Goal: Task Accomplishment & Management: Complete application form

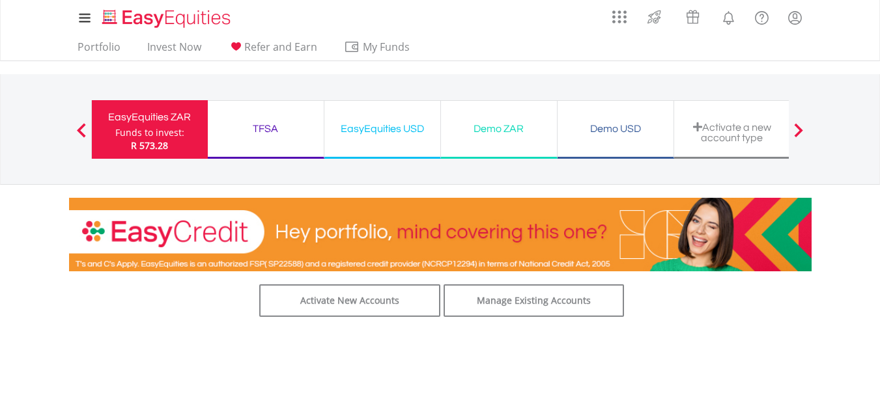
click at [150, 109] on div "EasyEquities ZAR" at bounding box center [150, 117] width 100 height 18
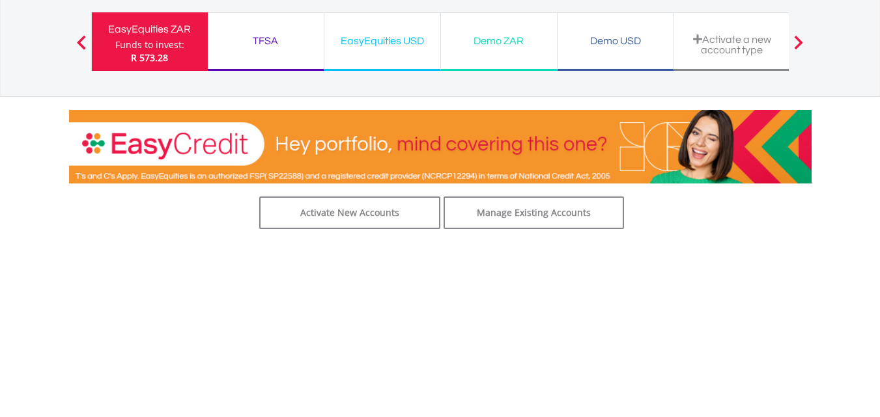
scroll to position [65, 0]
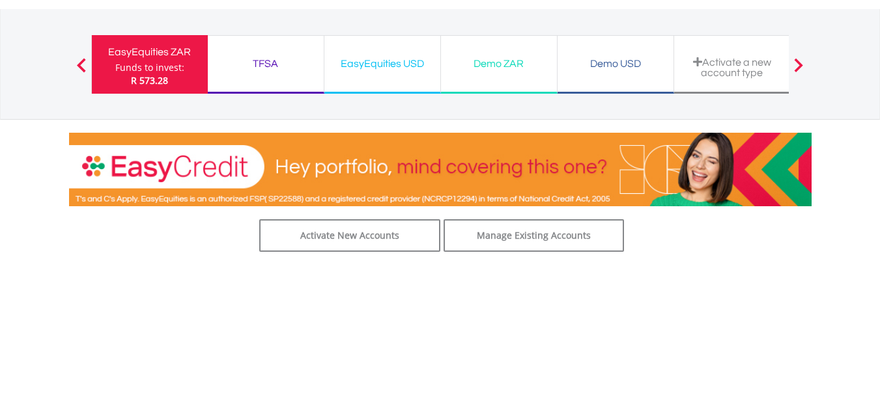
click at [146, 68] on div "Funds to invest:" at bounding box center [149, 67] width 69 height 13
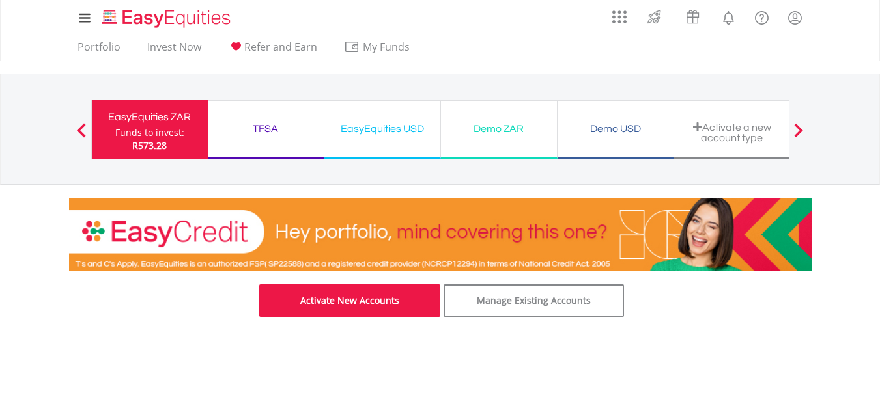
click at [331, 304] on link "Activate New Accounts" at bounding box center [349, 301] width 181 height 33
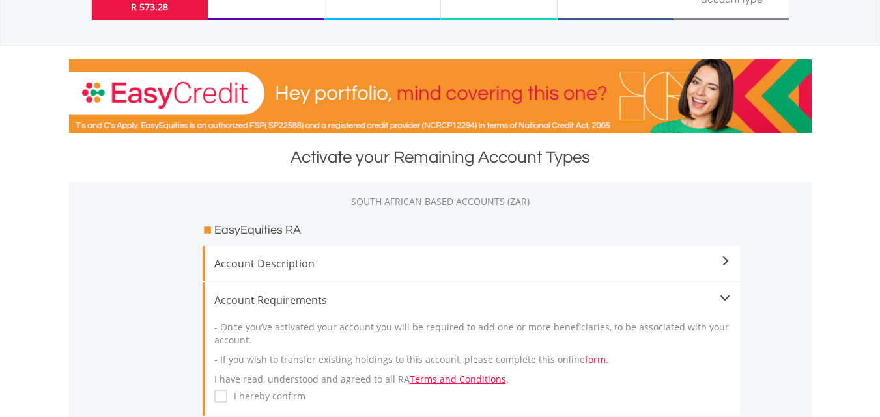
scroll to position [195, 0]
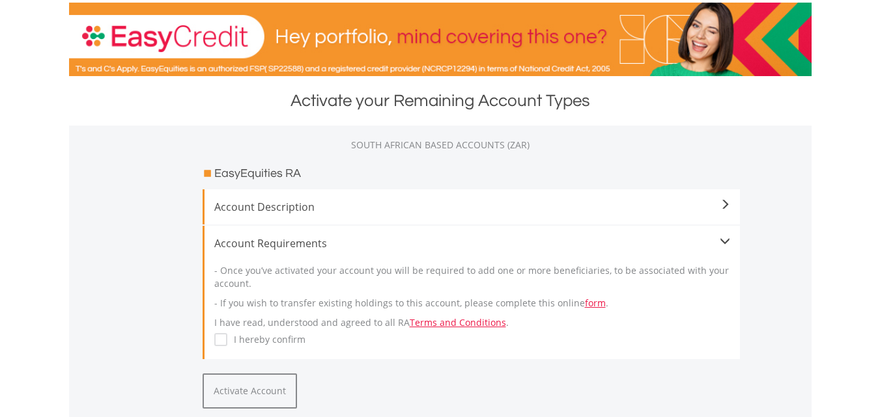
click at [728, 206] on span at bounding box center [724, 205] width 10 height 10
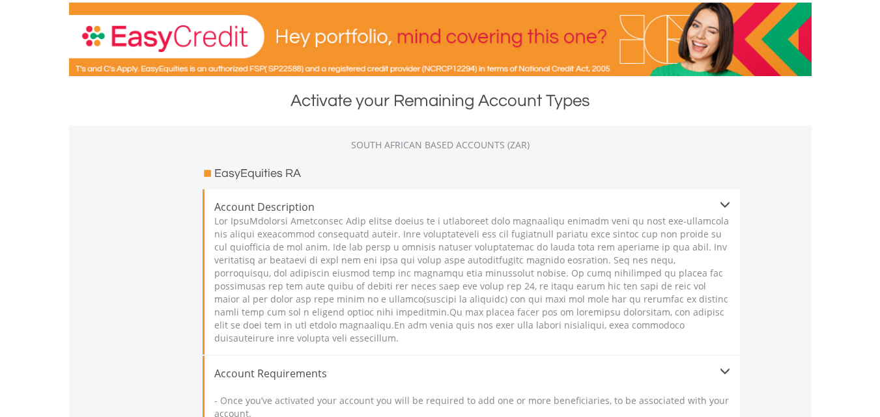
click at [731, 204] on div "Account Description" at bounding box center [471, 271] width 537 height 165
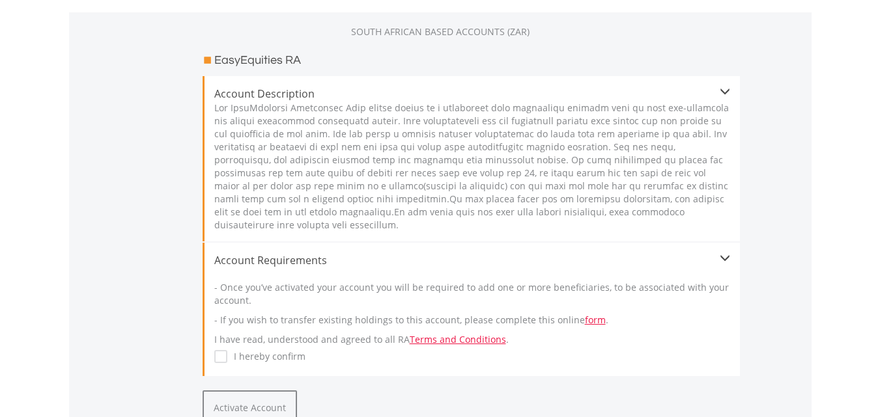
scroll to position [326, 0]
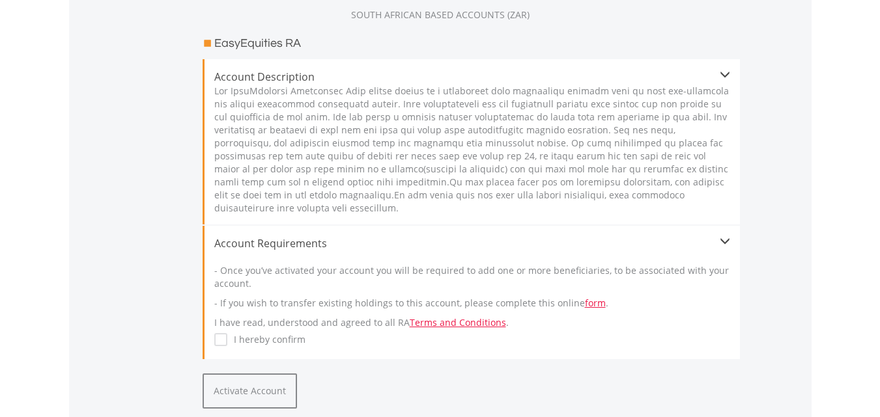
click at [227, 345] on label "I hereby confirm" at bounding box center [266, 339] width 78 height 13
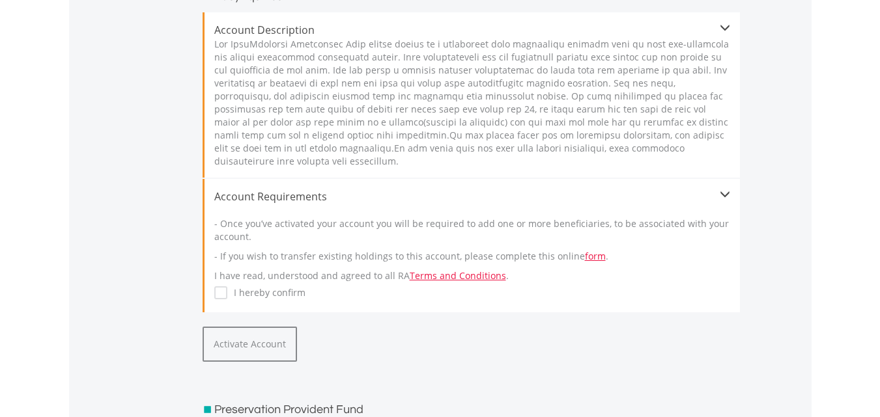
scroll to position [391, 0]
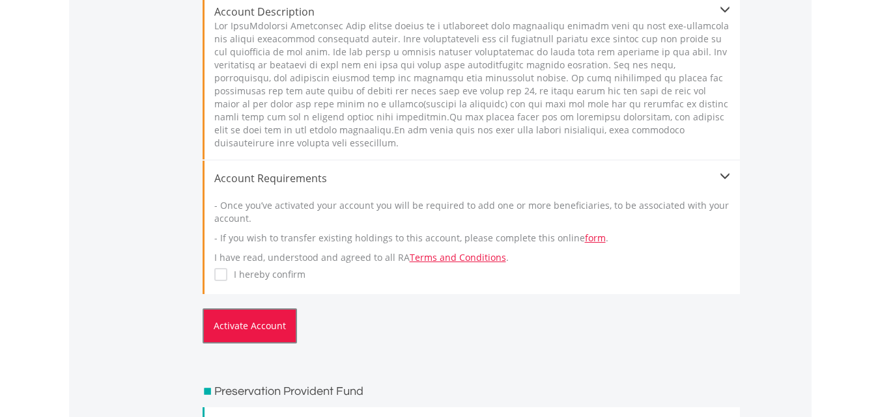
click at [275, 329] on button "Activate Account" at bounding box center [250, 326] width 94 height 35
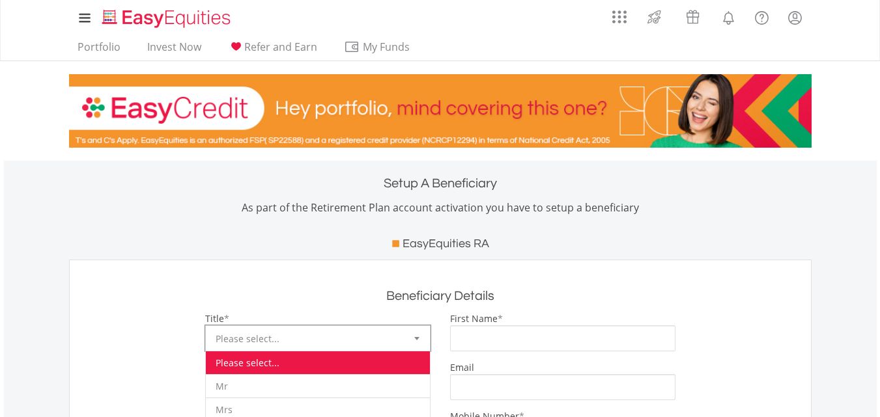
click at [412, 326] on div at bounding box center [417, 338] width 26 height 25
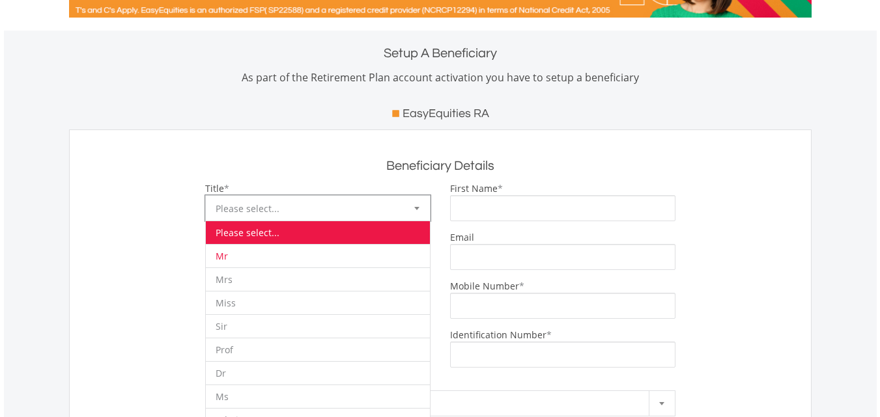
scroll to position [130, 0]
click at [239, 274] on li "Mrs" at bounding box center [318, 279] width 224 height 23
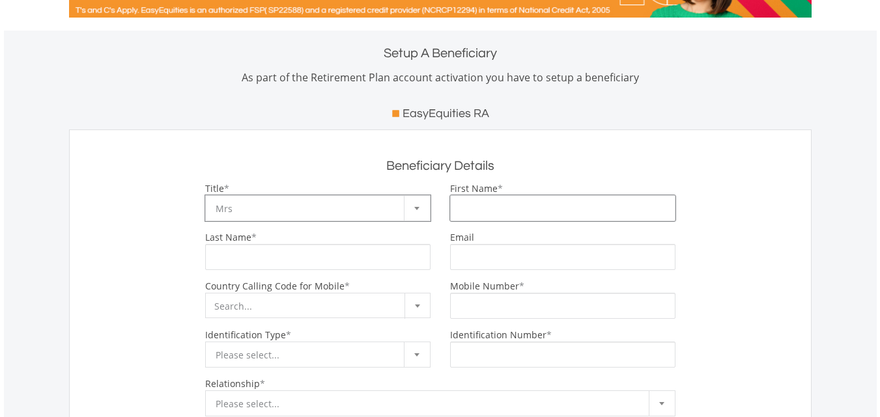
click at [545, 207] on input "First Name" at bounding box center [562, 208] width 225 height 26
type input "*******"
click at [314, 254] on input "Last Name" at bounding box center [317, 257] width 225 height 26
type input "******"
type input "**********"
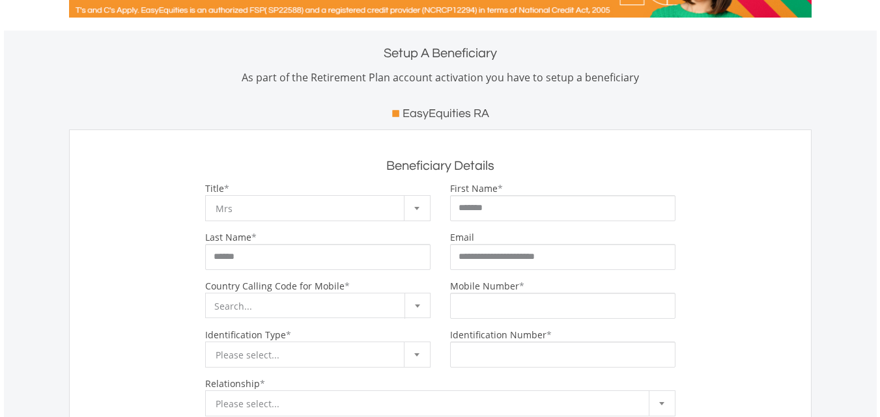
click at [427, 305] on span at bounding box center [416, 306] width 25 height 25
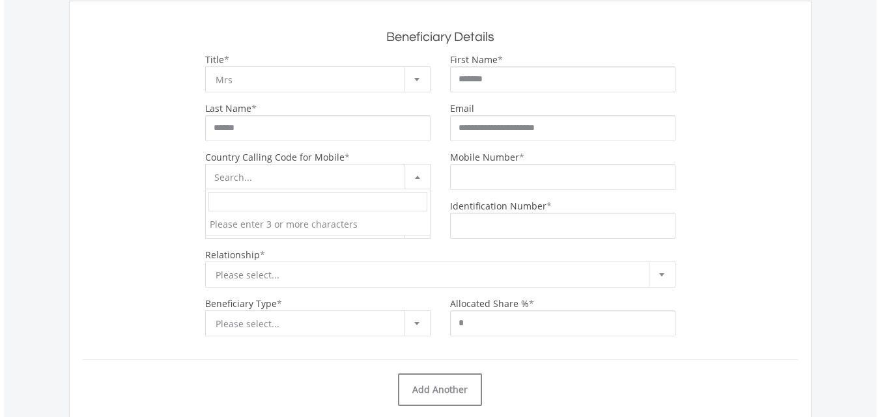
scroll to position [260, 0]
type input "**"
click at [522, 160] on div "Mobile Number *" at bounding box center [562, 169] width 245 height 39
click at [522, 172] on input "Mobile Number" at bounding box center [562, 176] width 225 height 26
type input "**********"
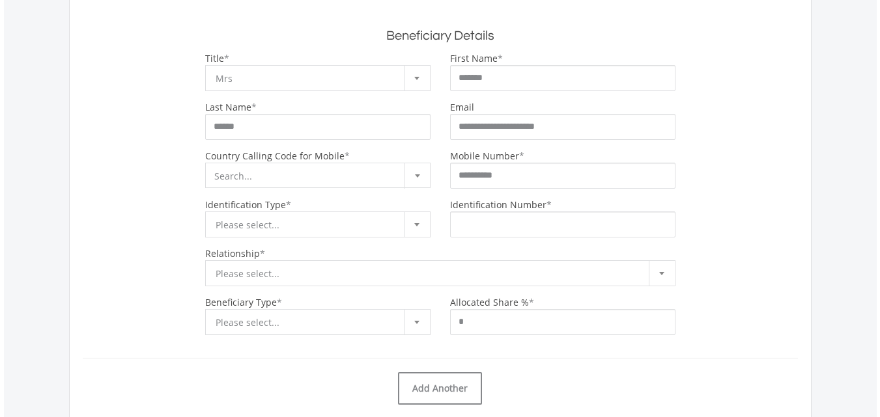
select select "***"
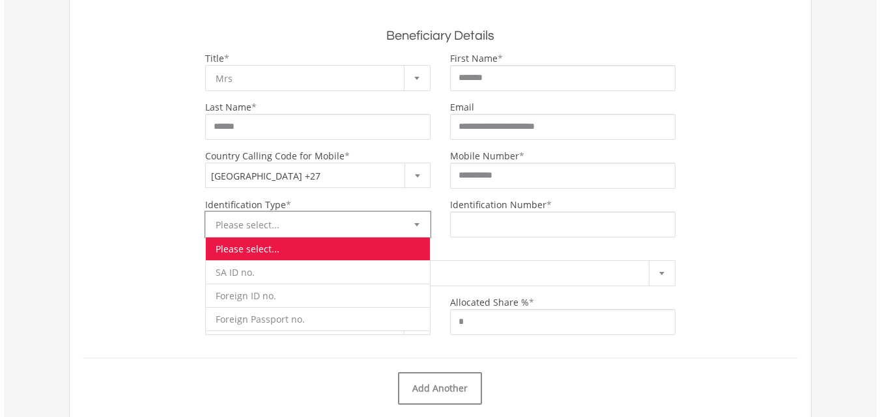
click at [427, 228] on div at bounding box center [417, 224] width 26 height 25
click at [265, 269] on li "SA ID no." at bounding box center [318, 271] width 224 height 23
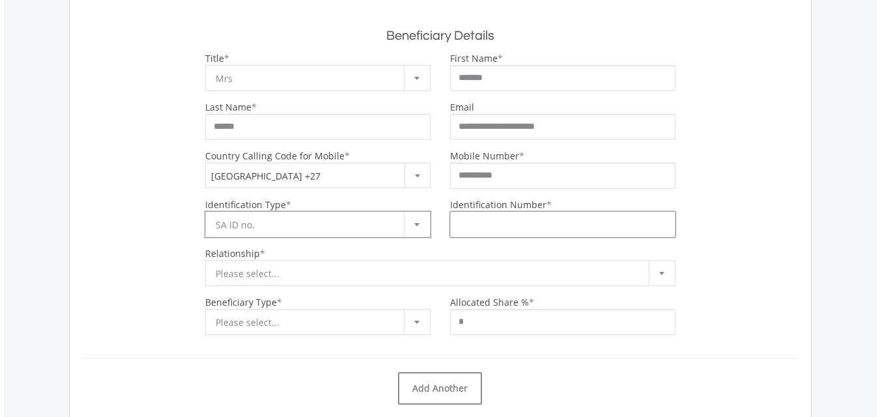
click at [526, 230] on input "Identification Number" at bounding box center [562, 225] width 225 height 26
type input "**********"
click at [659, 272] on b at bounding box center [661, 273] width 5 height 3
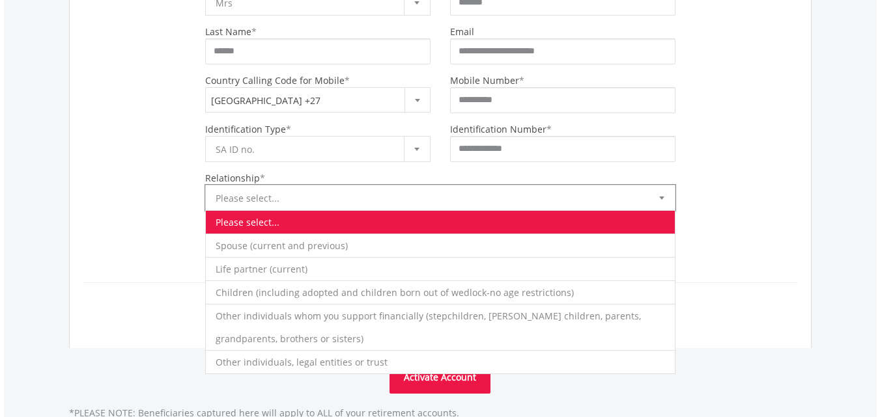
scroll to position [348, 0]
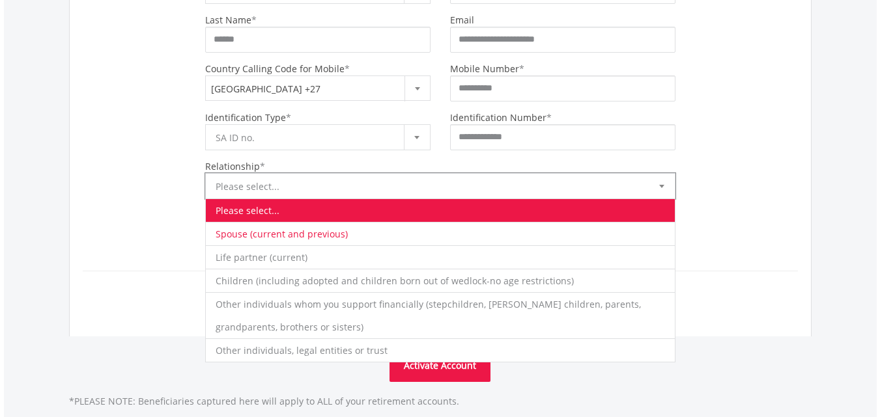
click at [296, 231] on li "Spouse (current and previous)" at bounding box center [440, 233] width 469 height 23
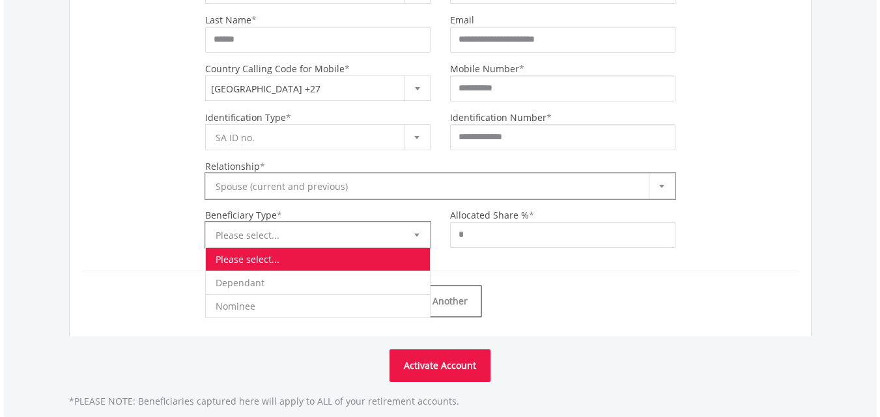
click at [410, 236] on div at bounding box center [417, 235] width 26 height 25
click at [258, 283] on li "Dependant" at bounding box center [318, 282] width 224 height 23
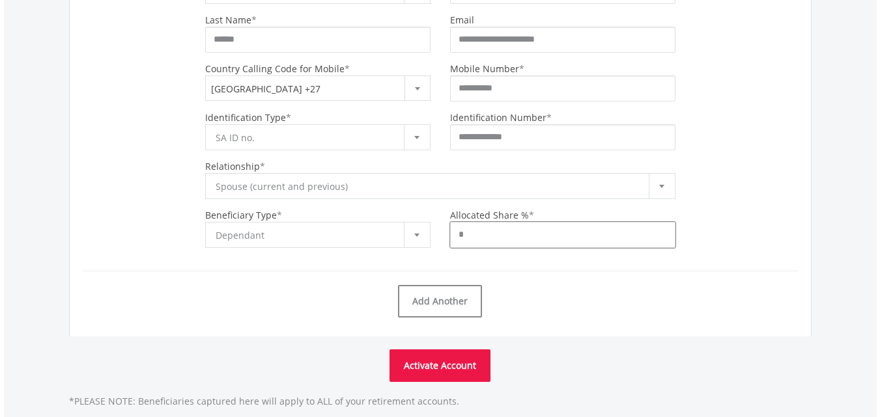
drag, startPoint x: 538, startPoint y: 238, endPoint x: 448, endPoint y: 238, distance: 90.5
click at [448, 238] on div "Allocated Share % * *" at bounding box center [562, 228] width 245 height 39
type input "**"
click at [451, 306] on link "Add Another" at bounding box center [440, 301] width 84 height 33
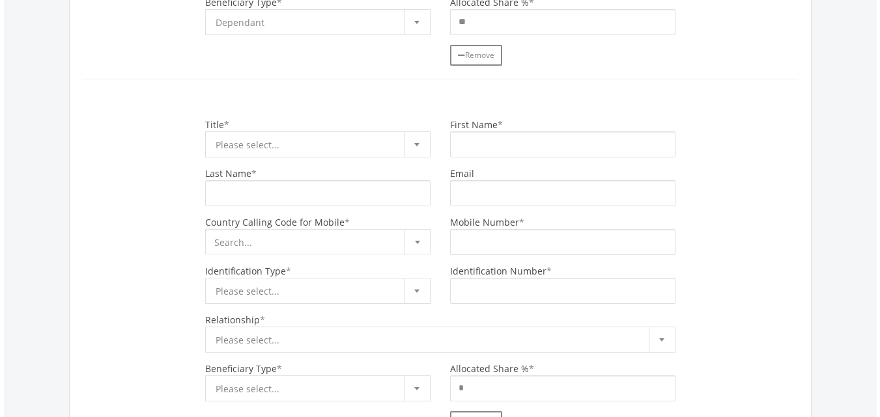
scroll to position [608, 0]
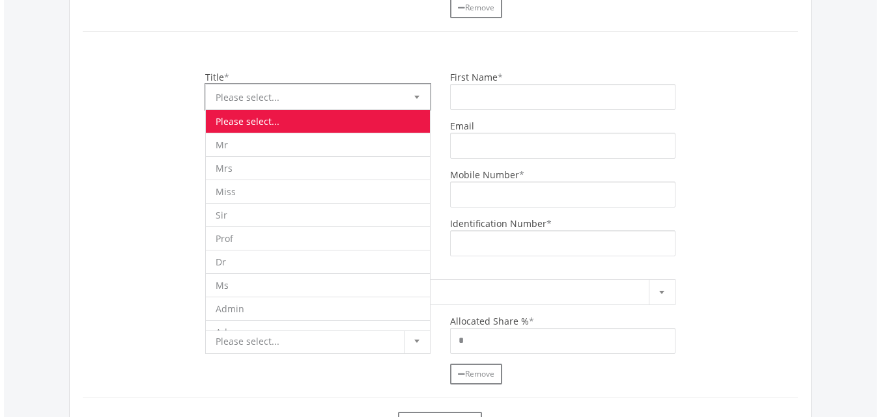
click at [413, 103] on div at bounding box center [417, 97] width 26 height 25
click at [243, 189] on li "Miss" at bounding box center [318, 191] width 224 height 23
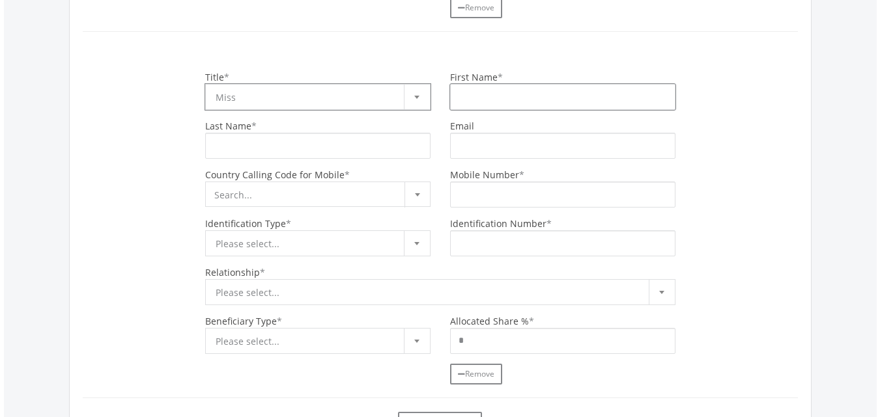
drag, startPoint x: 525, startPoint y: 97, endPoint x: 518, endPoint y: 98, distance: 7.8
click at [525, 97] on input "First Name" at bounding box center [562, 97] width 225 height 26
type input "****"
click at [353, 146] on input "Last Name" at bounding box center [317, 146] width 225 height 26
type input "******"
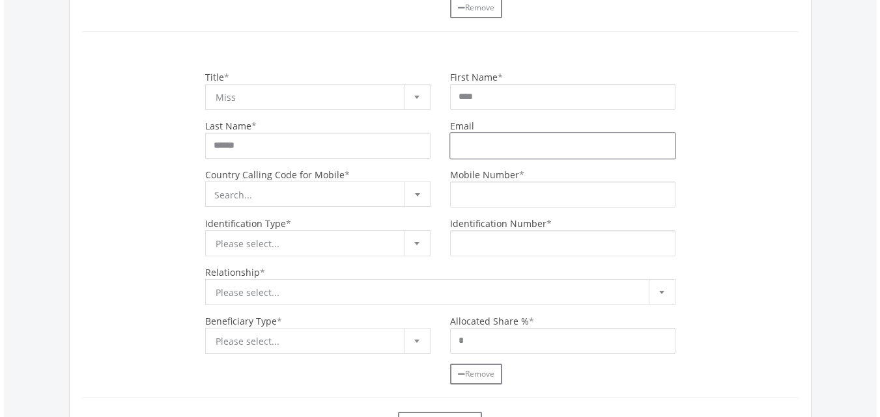
click at [501, 133] on input "Email" at bounding box center [562, 146] width 225 height 26
type input "**********"
click at [515, 202] on input "Mobile Number" at bounding box center [562, 195] width 225 height 26
type input "**********"
click at [384, 199] on span "Search..." at bounding box center [318, 194] width 224 height 25
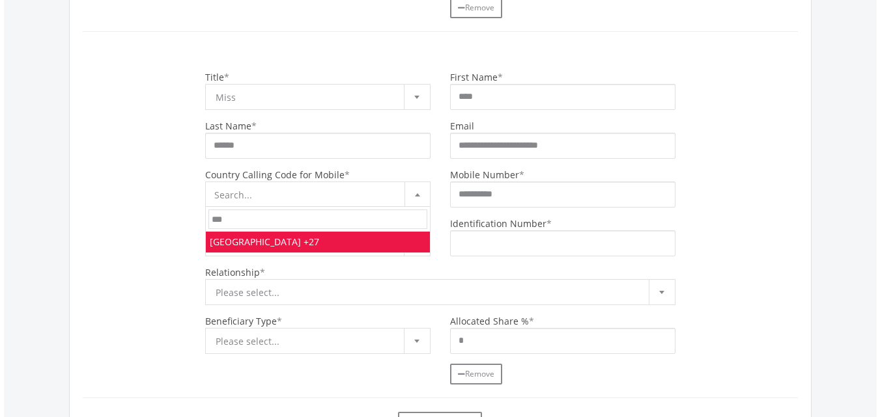
type input "***"
select select "***"
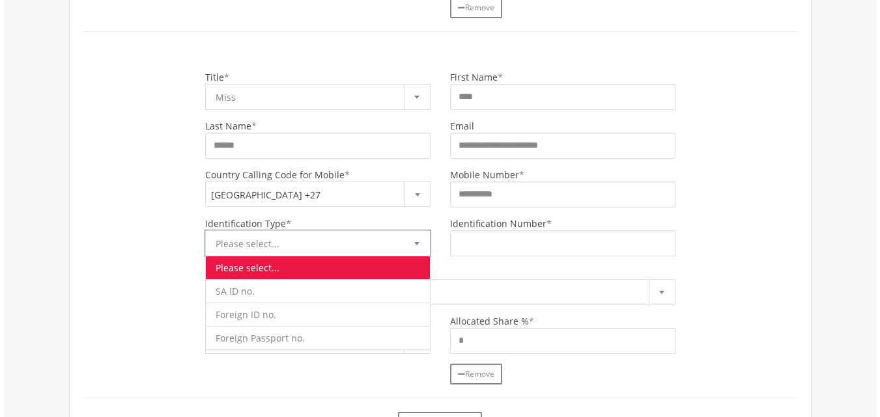
click at [418, 242] on b at bounding box center [416, 243] width 5 height 3
click at [272, 296] on li "SA ID no." at bounding box center [318, 290] width 224 height 23
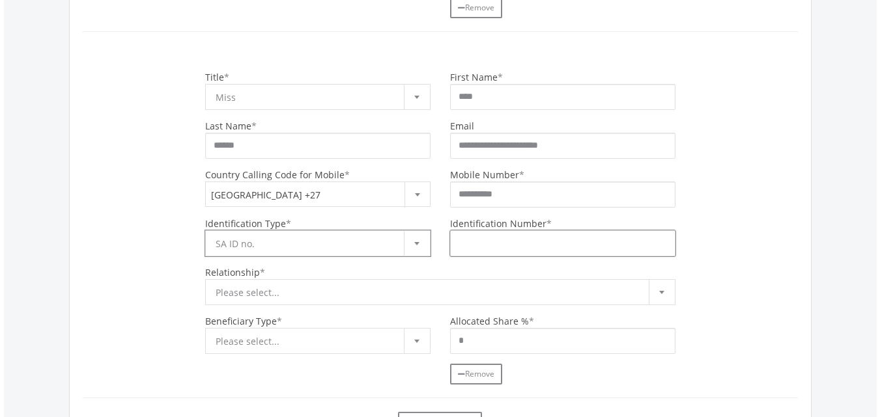
click at [545, 240] on input "Identification Number" at bounding box center [562, 244] width 225 height 26
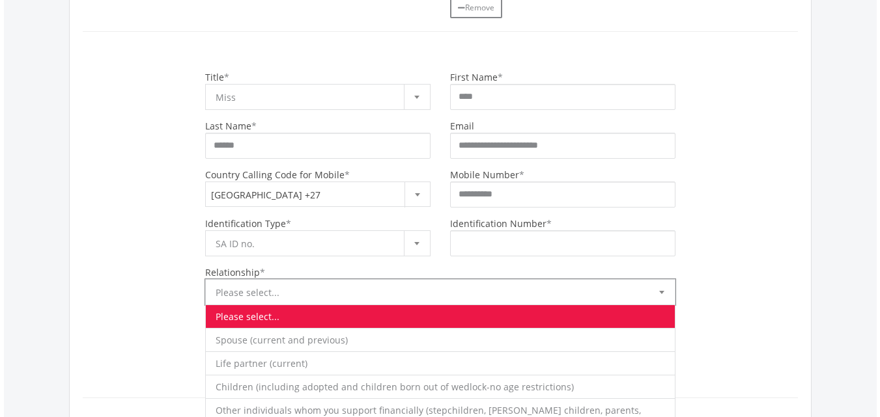
click at [670, 292] on div at bounding box center [662, 292] width 26 height 25
click at [272, 385] on li "Children (including adopted and children born out of wedlock-no age restriction…" at bounding box center [440, 386] width 469 height 23
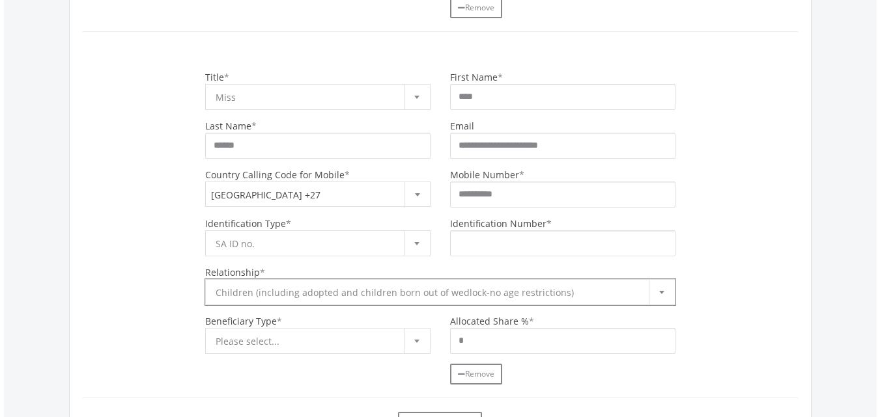
scroll to position [673, 0]
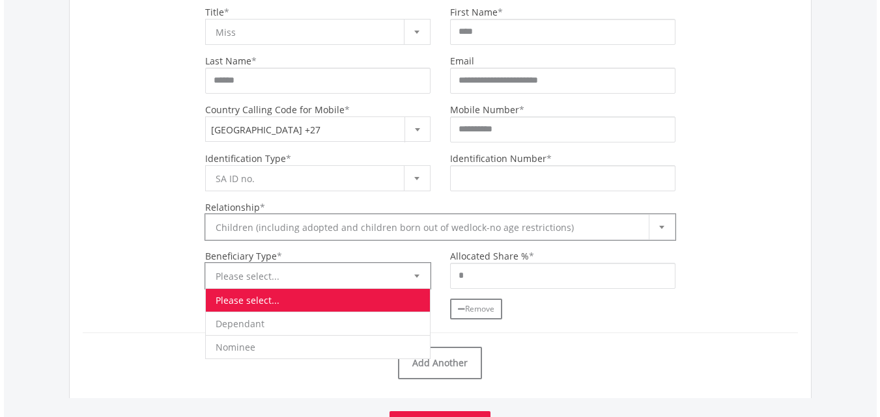
click at [427, 276] on div at bounding box center [417, 276] width 26 height 25
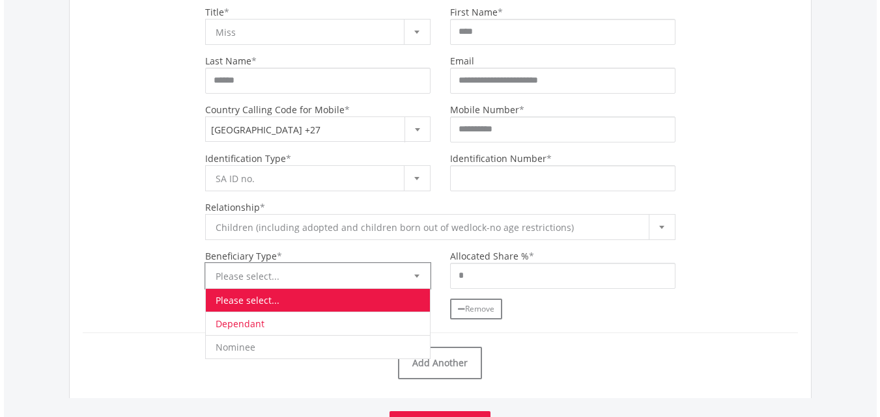
click at [279, 318] on li "Dependant" at bounding box center [318, 323] width 224 height 23
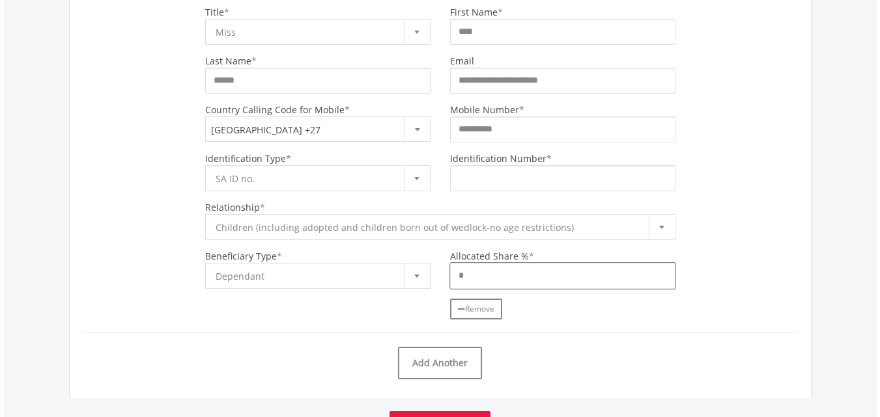
drag, startPoint x: 502, startPoint y: 277, endPoint x: 457, endPoint y: 281, distance: 45.1
click at [457, 281] on input "*" at bounding box center [562, 276] width 225 height 26
type input "**"
click at [499, 189] on input "Identification Number" at bounding box center [562, 178] width 225 height 26
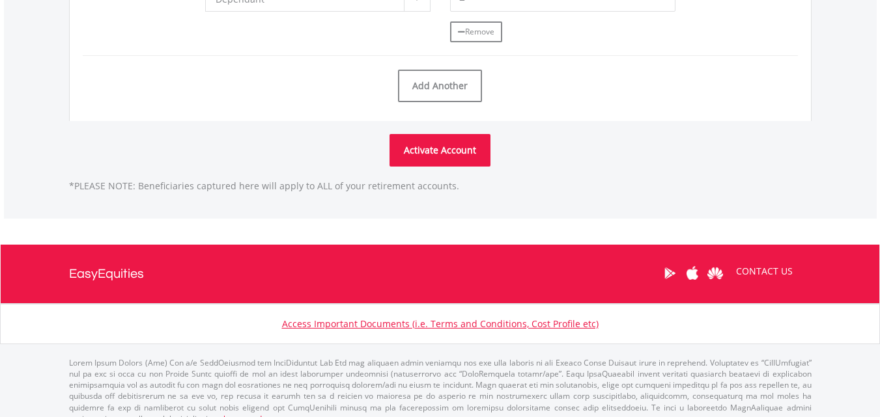
scroll to position [966, 0]
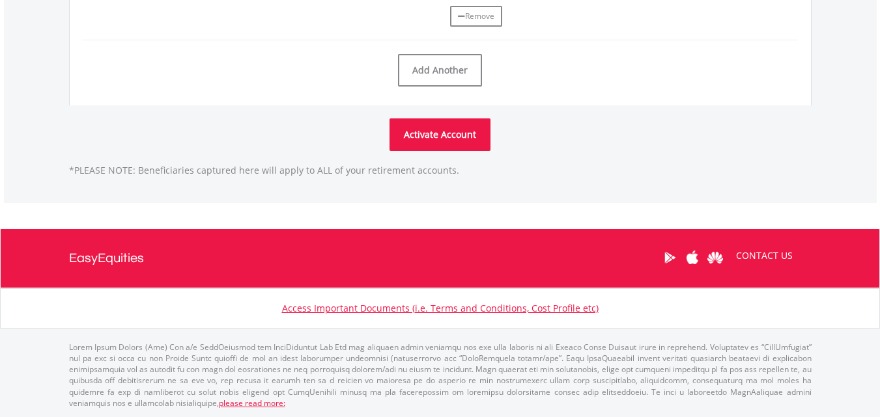
type input "**********"
click at [465, 124] on button "Activate Account" at bounding box center [439, 135] width 101 height 33
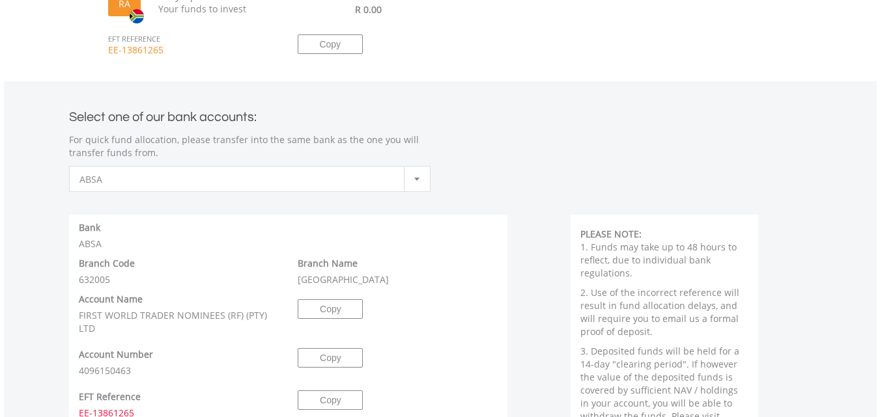
scroll to position [521, 0]
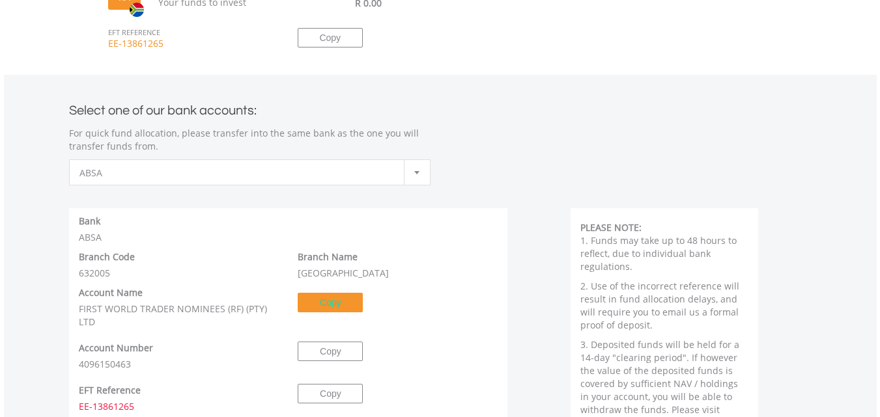
click at [318, 307] on button "Copy" at bounding box center [330, 303] width 65 height 20
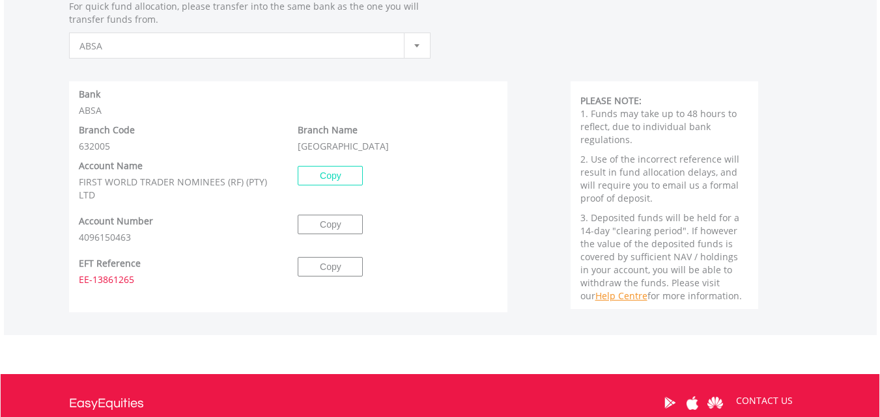
scroll to position [651, 0]
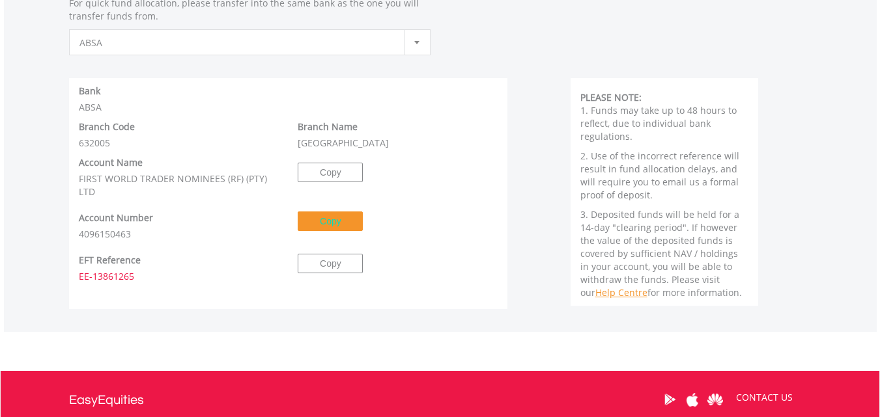
click at [342, 214] on button "Copy" at bounding box center [330, 222] width 65 height 20
click at [326, 268] on button "Copy" at bounding box center [330, 264] width 65 height 20
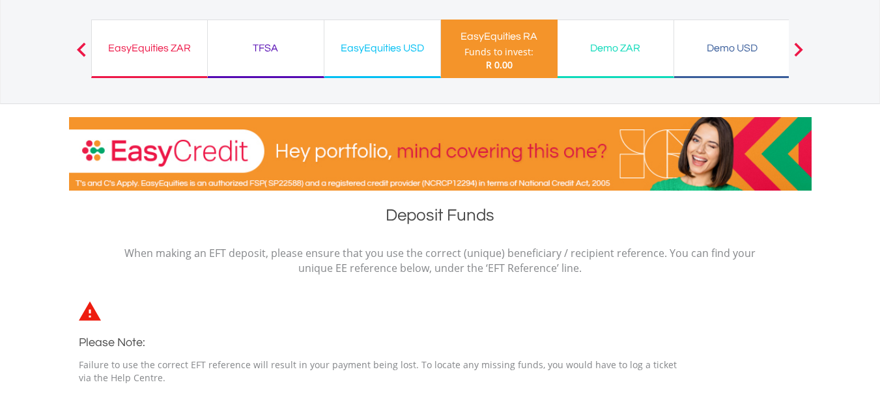
scroll to position [0, 0]
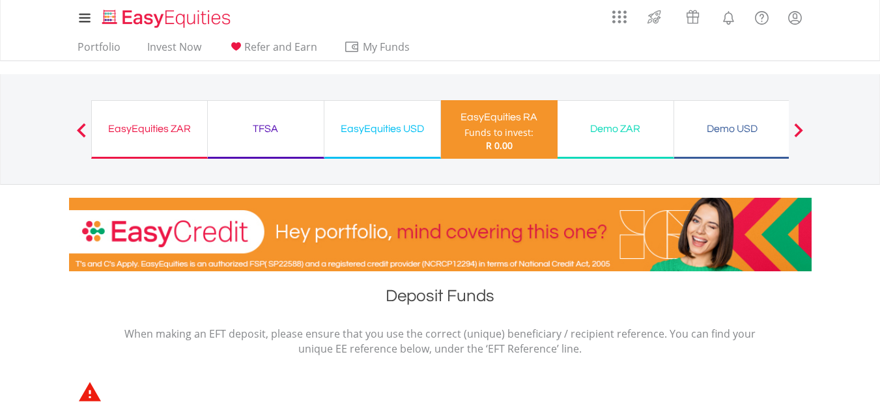
click at [83, 126] on span at bounding box center [81, 130] width 9 height 14
click at [79, 135] on button "Previous" at bounding box center [81, 136] width 26 height 13
click at [184, 133] on div "EasyEquities ZAR" at bounding box center [150, 129] width 100 height 18
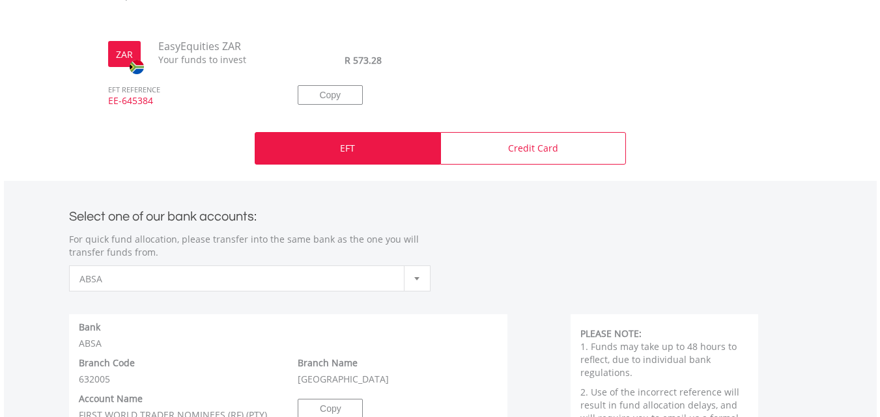
scroll to position [391, 0]
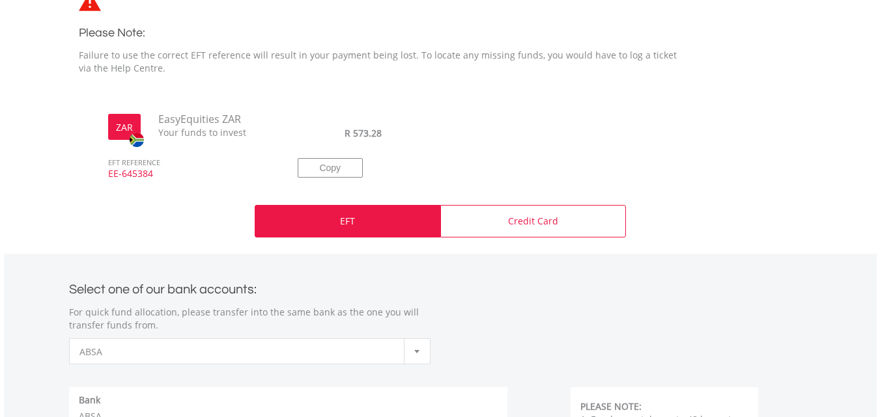
click at [391, 217] on div "EFT" at bounding box center [348, 221] width 186 height 33
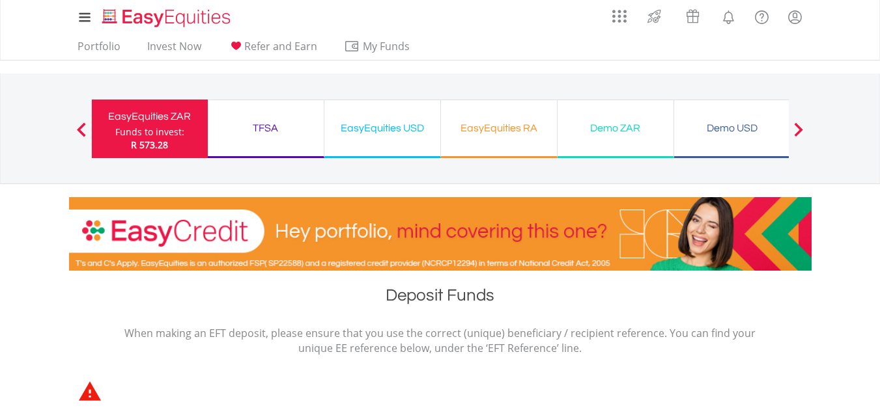
scroll to position [0, 0]
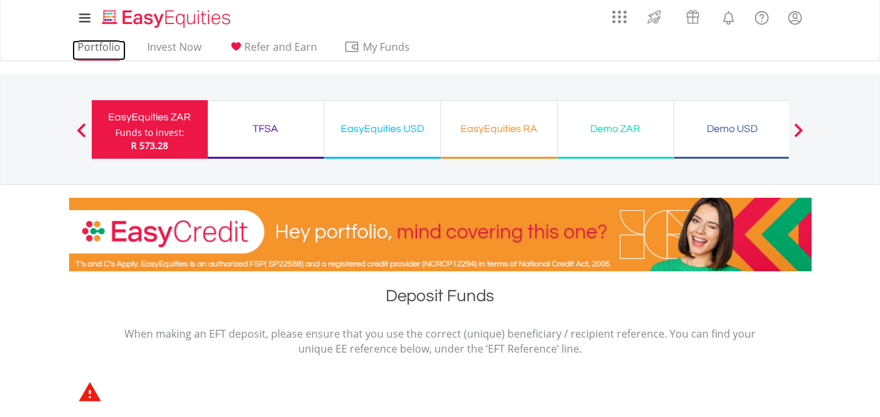
click at [111, 47] on link "Portfolio" at bounding box center [98, 50] width 53 height 20
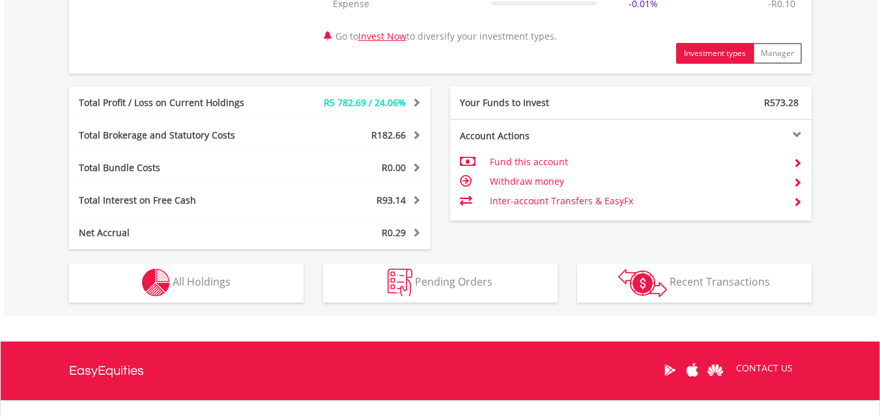
scroll to position [716, 0]
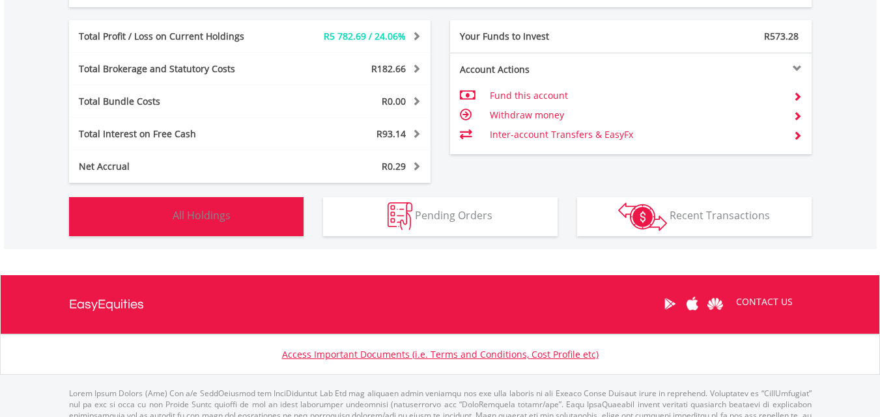
click at [248, 219] on button "Holdings All Holdings" at bounding box center [186, 216] width 234 height 39
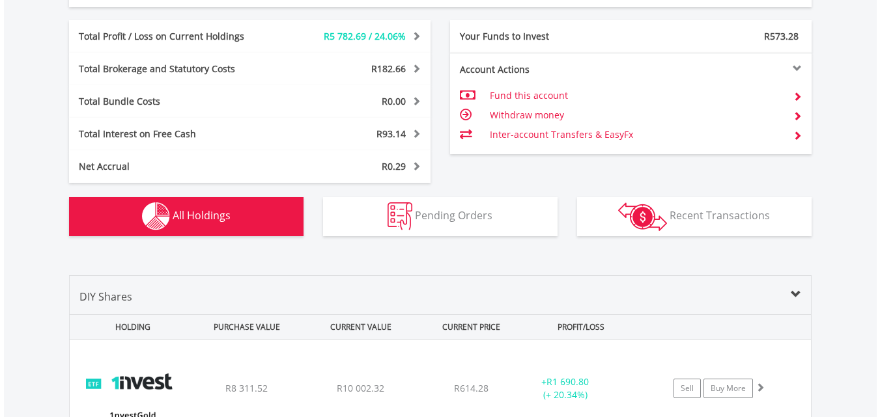
scroll to position [992, 0]
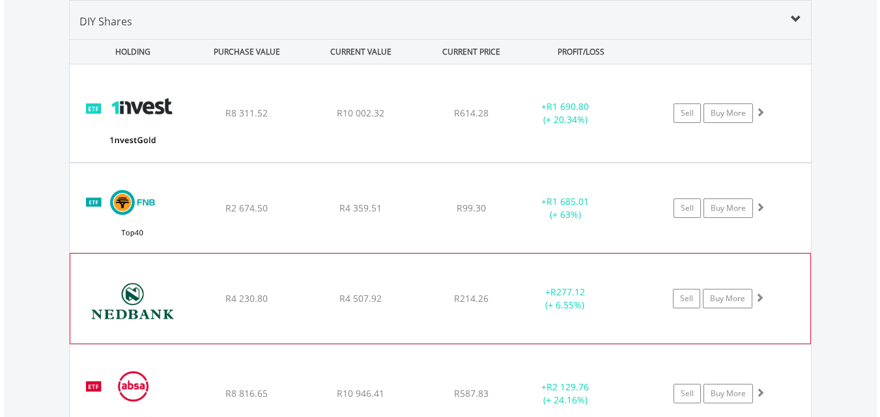
click at [639, 295] on div "Sell Buy More" at bounding box center [724, 299] width 170 height 20
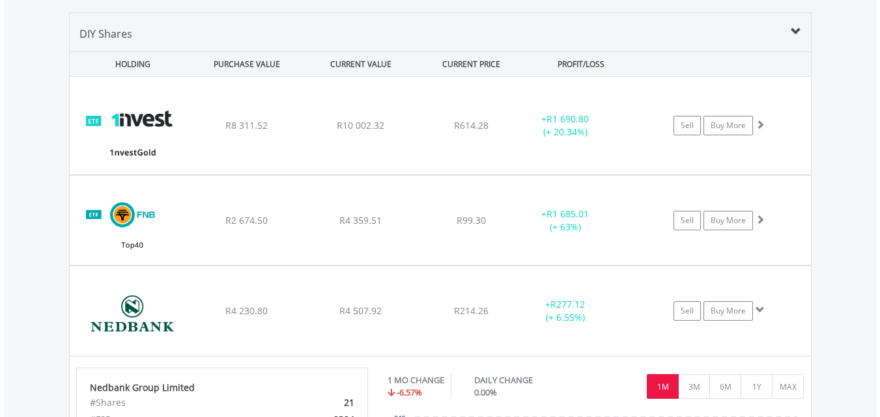
scroll to position [1042, 0]
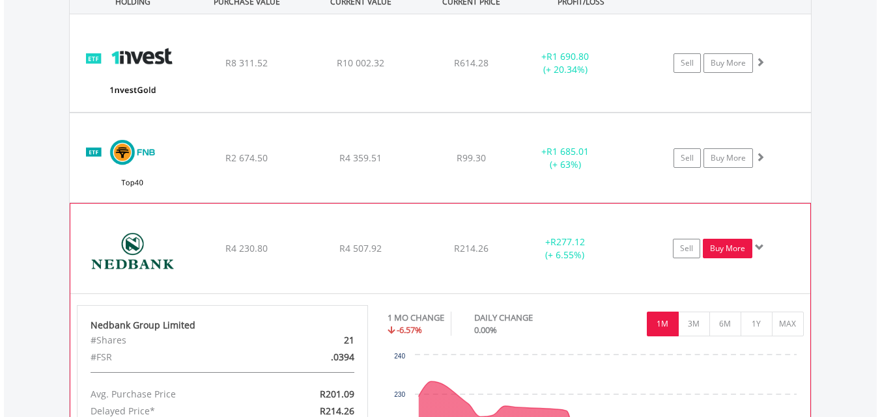
click at [725, 250] on link "Buy More" at bounding box center [727, 249] width 49 height 20
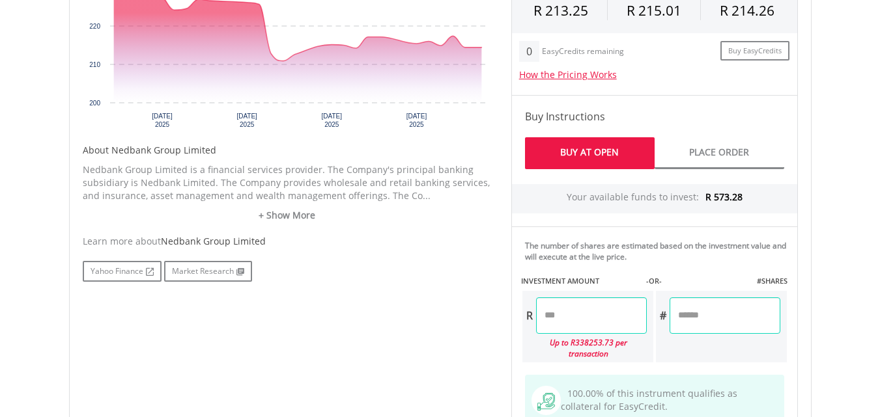
scroll to position [651, 0]
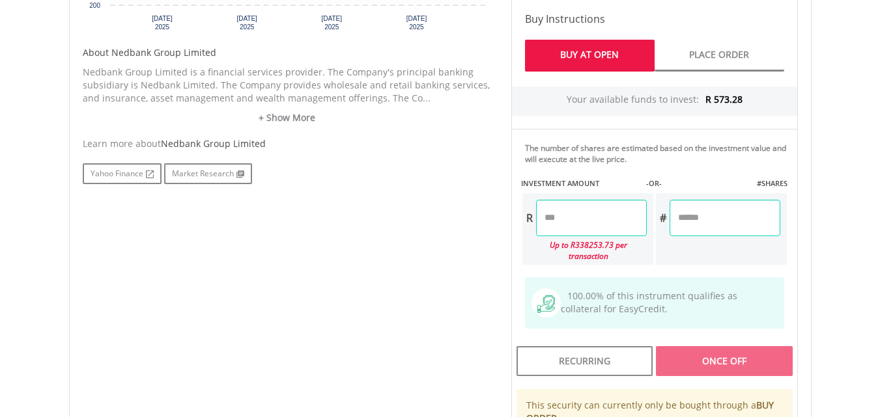
click at [585, 220] on input "number" at bounding box center [591, 218] width 111 height 36
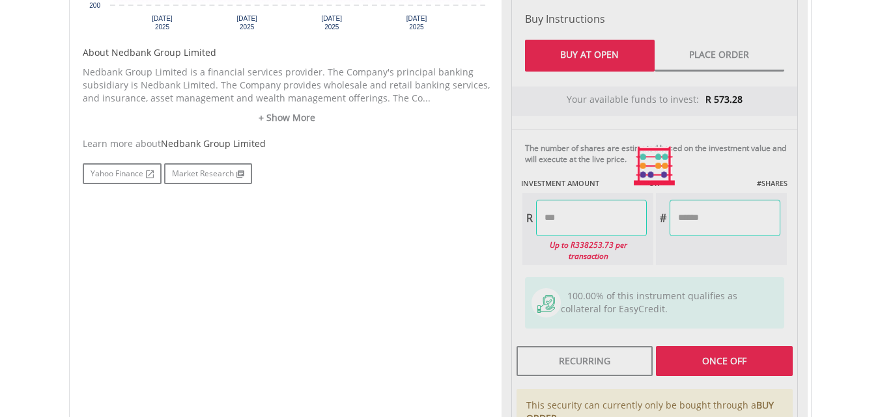
click at [736, 230] on div "Last Updated Price: 15-min. Delay* Price Update Cost: 0 Credits Market Closed S…" at bounding box center [654, 166] width 306 height 731
type input "******"
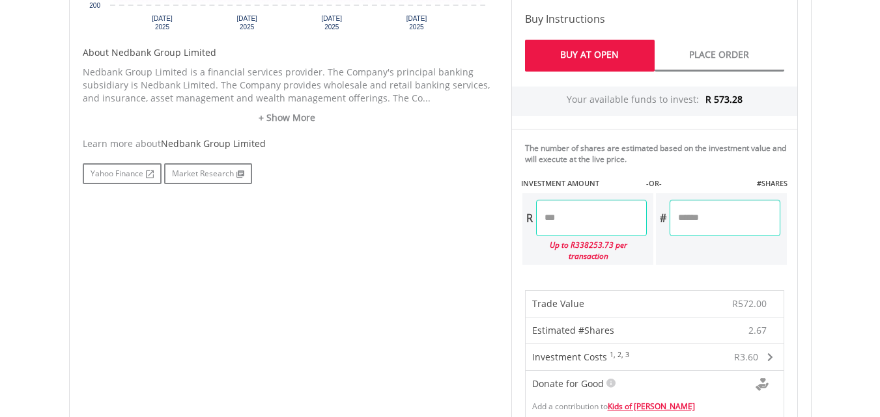
click at [561, 219] on input "******" at bounding box center [591, 218] width 111 height 36
type input "******"
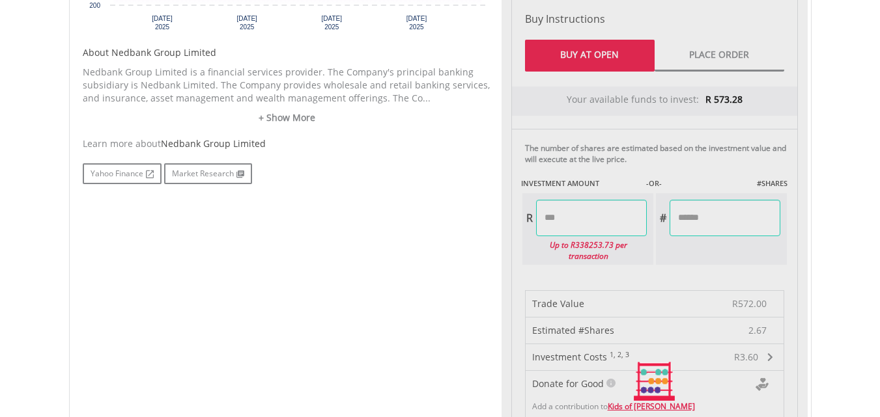
click at [742, 212] on div "Last Updated Price: 15-min. Delay* Price Update Cost: 0 Credits Market Closed S…" at bounding box center [654, 382] width 306 height 1163
type input "******"
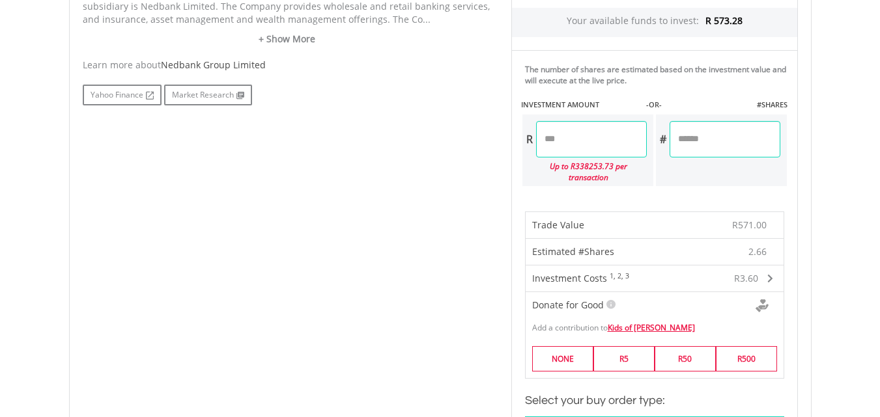
scroll to position [846, 0]
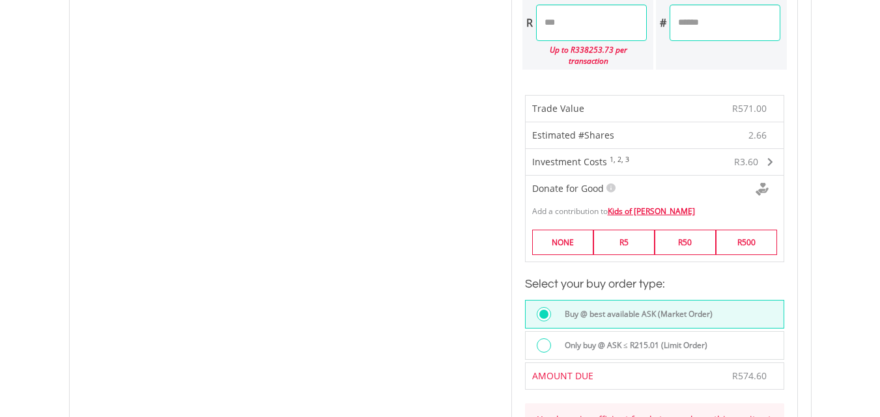
click at [743, 31] on input "******" at bounding box center [724, 23] width 111 height 36
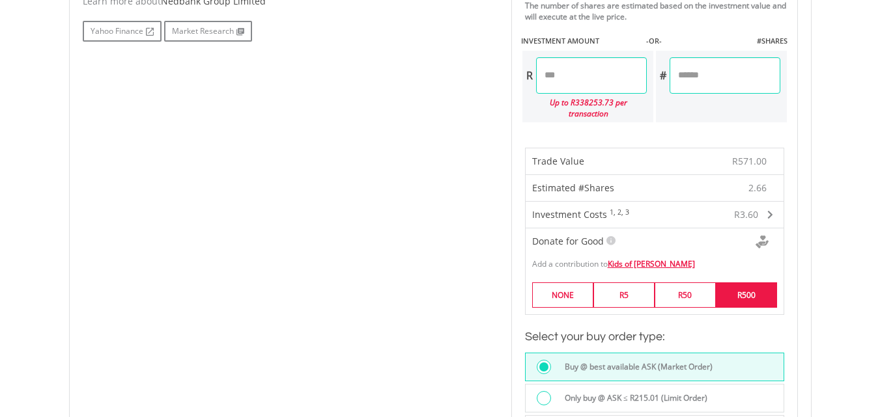
scroll to position [716, 0]
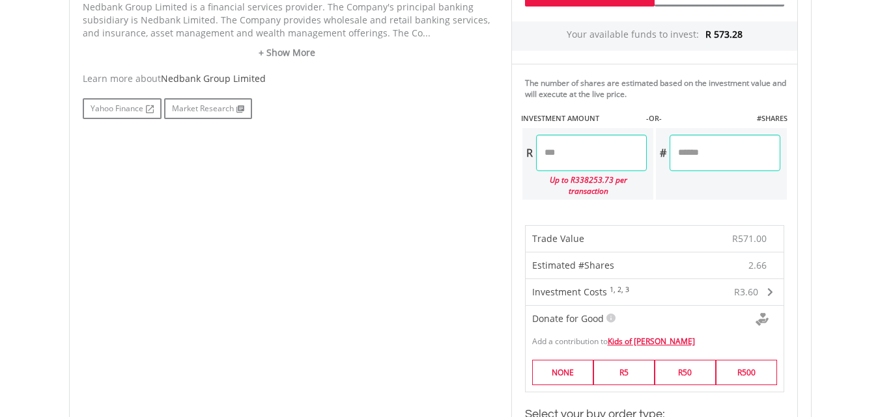
click at [559, 157] on input "******" at bounding box center [591, 153] width 111 height 36
type input "******"
click at [740, 148] on div "Last Updated Price: 15-min. Delay* Price Update Cost: 0 Credits Market Closed S…" at bounding box center [654, 317] width 306 height 1163
type input "*****"
click at [561, 156] on input "******" at bounding box center [591, 153] width 111 height 36
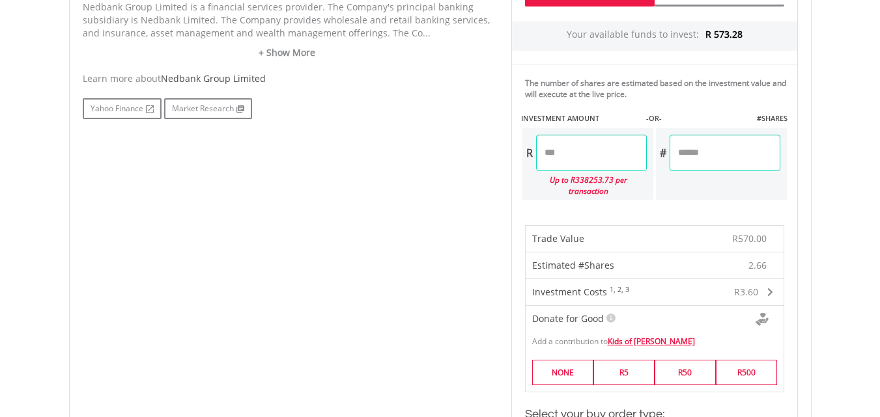
type input "******"
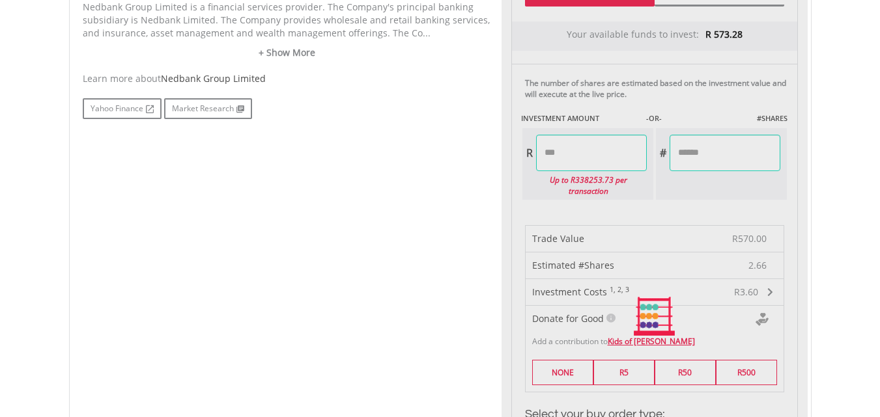
click at [837, 210] on body "My Investments Invest Now New Listings Sell My Recurring Investments Pending Or…" at bounding box center [440, 272] width 880 height 1976
type input "******"
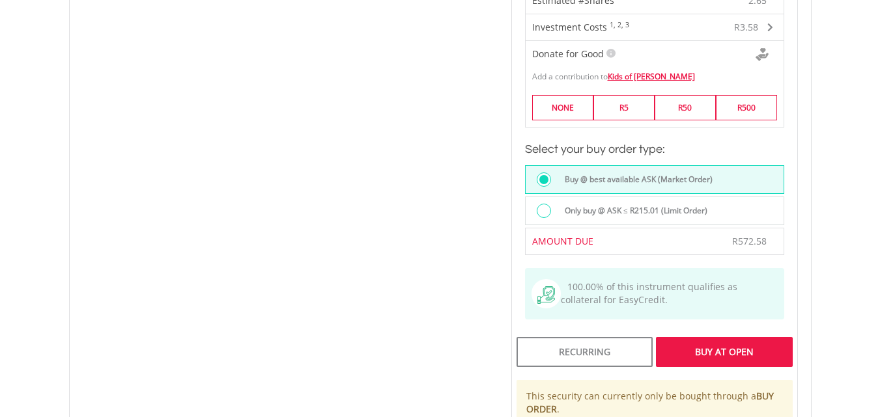
scroll to position [1045, 0]
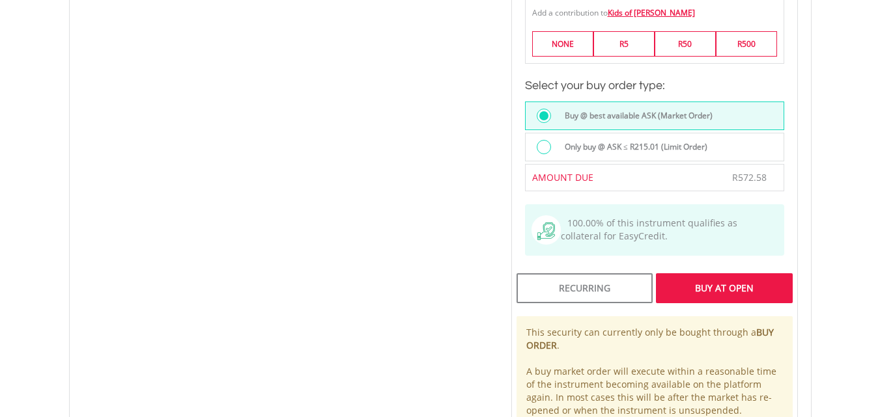
click at [723, 279] on div "Buy At Open" at bounding box center [724, 288] width 136 height 30
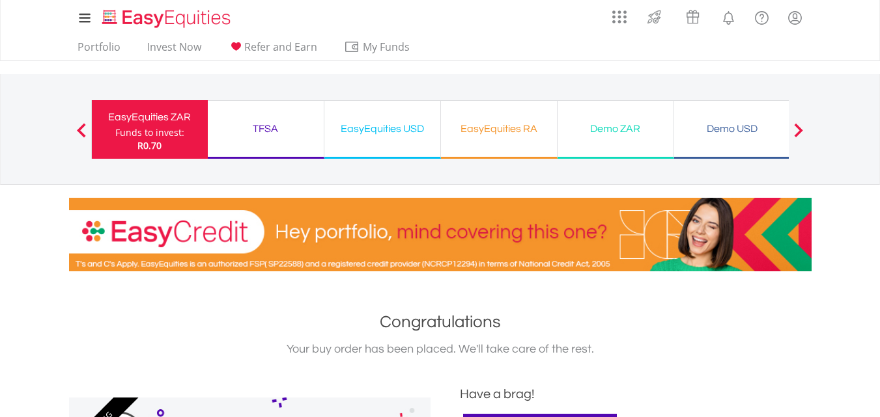
click at [504, 124] on div "EasyEquities RA" at bounding box center [499, 129] width 100 height 18
click at [479, 130] on div "EasyEquities RA" at bounding box center [499, 129] width 100 height 18
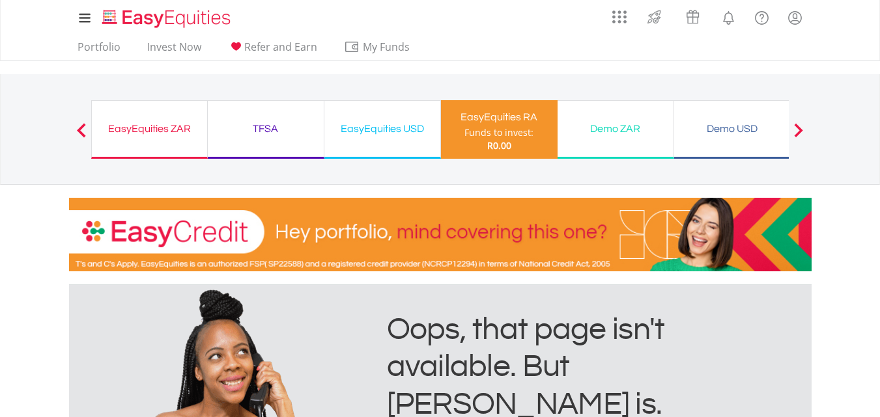
click at [504, 129] on div "Funds to invest:" at bounding box center [498, 132] width 69 height 13
click at [393, 132] on div "EasyEquities USD" at bounding box center [382, 129] width 100 height 18
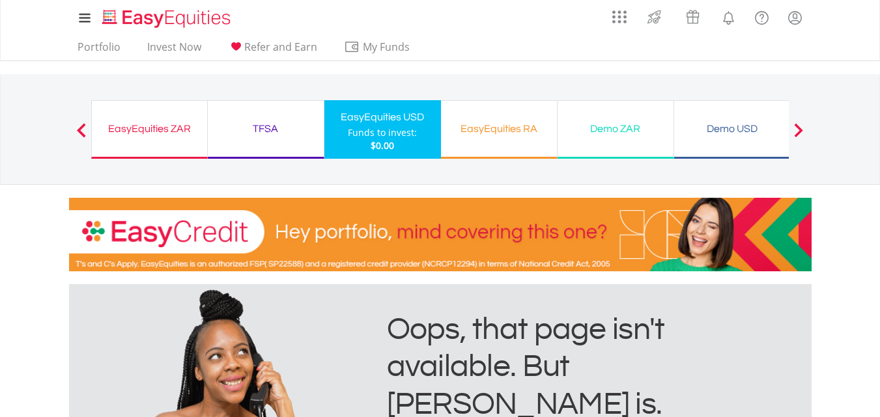
click at [161, 130] on div "EasyEquities ZAR" at bounding box center [150, 129] width 100 height 18
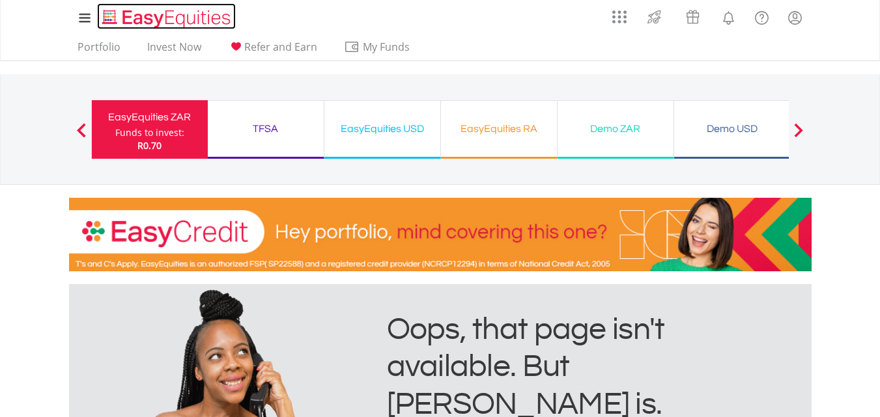
click at [125, 26] on img "Home page" at bounding box center [168, 18] width 136 height 21
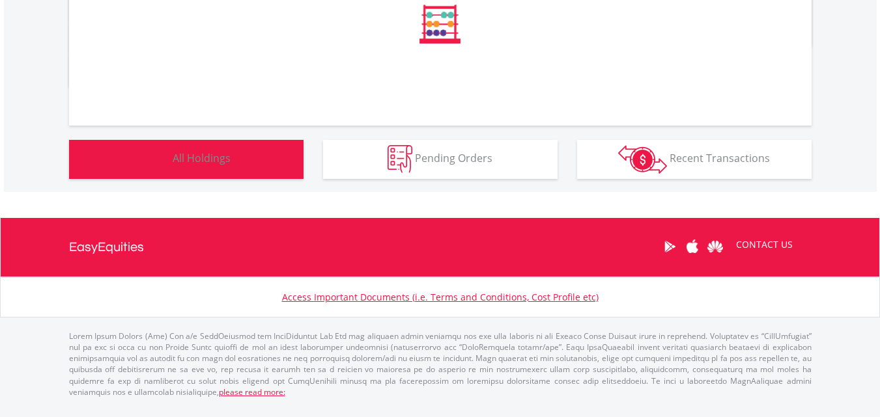
scroll to position [789, 0]
click at [232, 165] on button "Holdings All Holdings" at bounding box center [186, 159] width 234 height 39
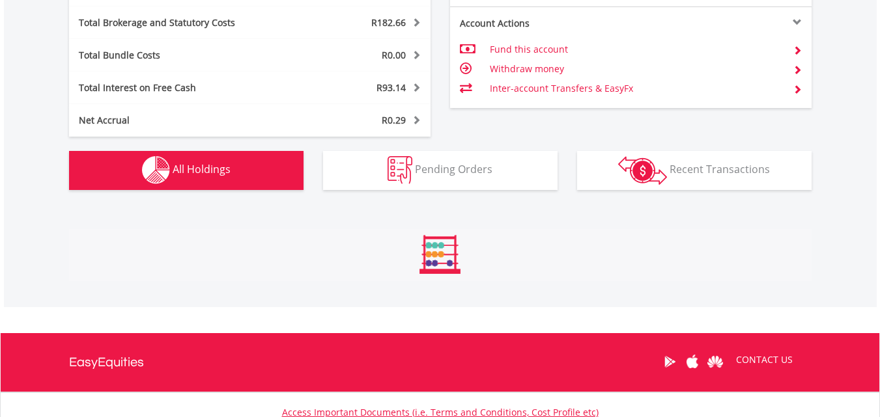
scroll to position [1018, 0]
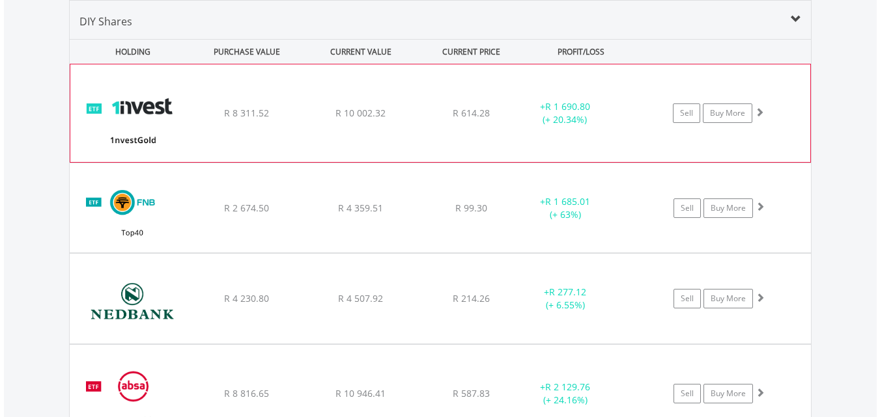
click at [246, 117] on span "R 8 311.52" at bounding box center [246, 113] width 45 height 12
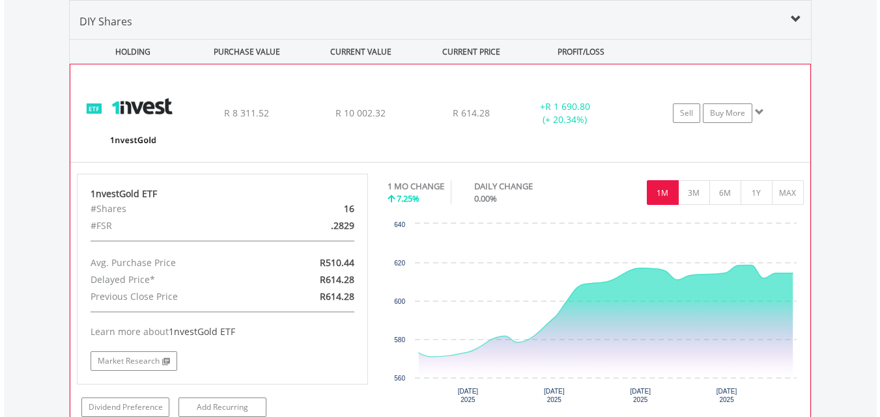
click at [303, 94] on div "﻿ 1nvestGold ETF R 8 311.52 R 10 002.32 R 614.28 + R 1 690.80 (+ 20.34%) Sell B…" at bounding box center [440, 113] width 740 height 98
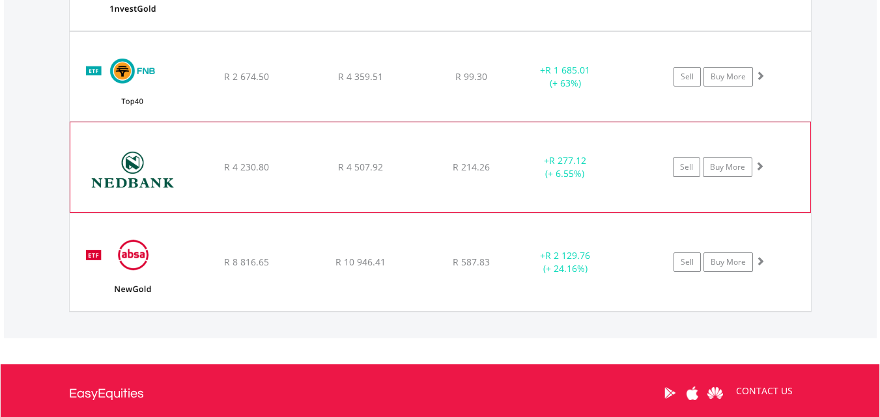
scroll to position [1213, 0]
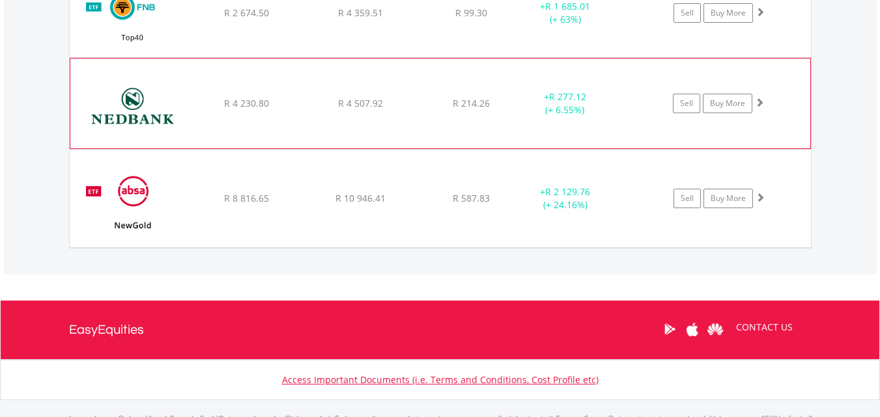
click at [270, 212] on div "﻿ NewGold ETF R 8 816.65 R 10 946.41 R 587.83 + R 2 129.76 (+ 24.16%) Sell Buy …" at bounding box center [440, 199] width 741 height 98
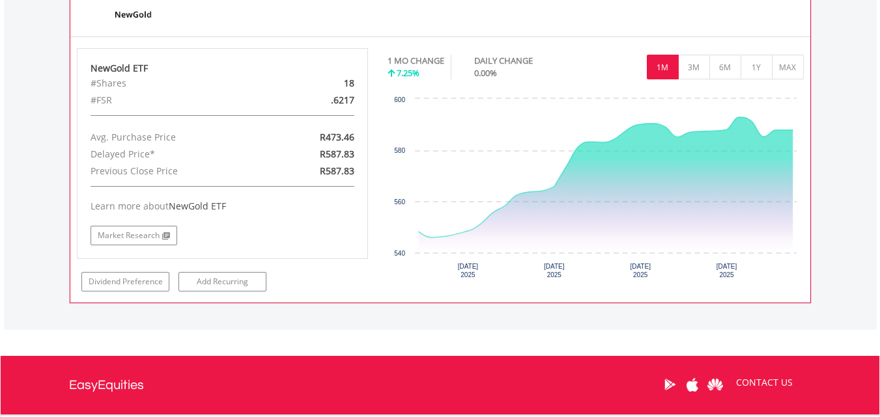
scroll to position [1343, 0]
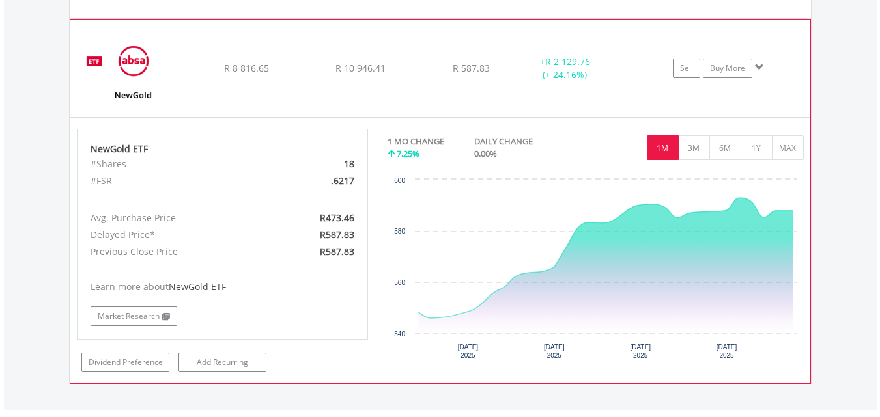
click at [221, 70] on div "R 8 816.65" at bounding box center [246, 68] width 111 height 13
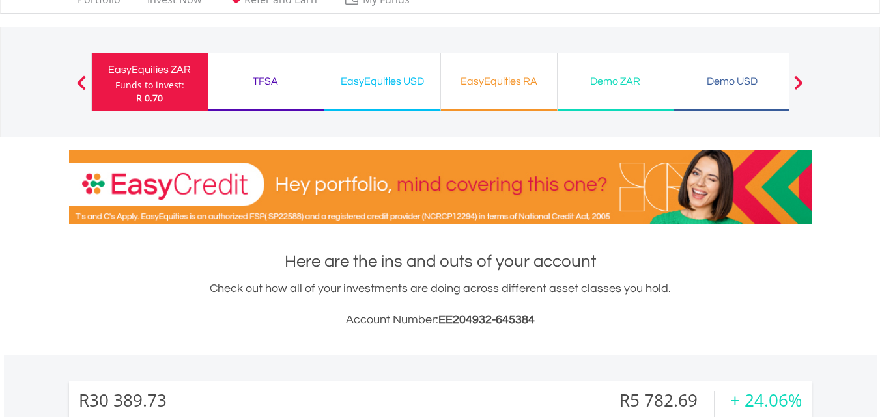
scroll to position [0, 0]
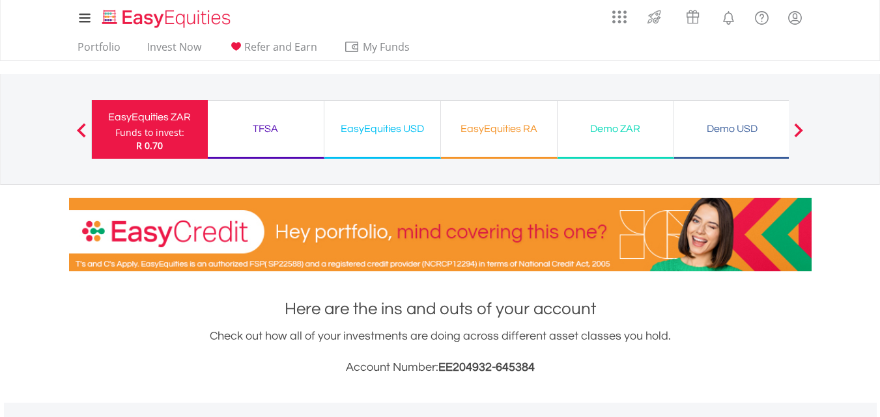
click at [272, 126] on div "TFSA" at bounding box center [266, 129] width 100 height 18
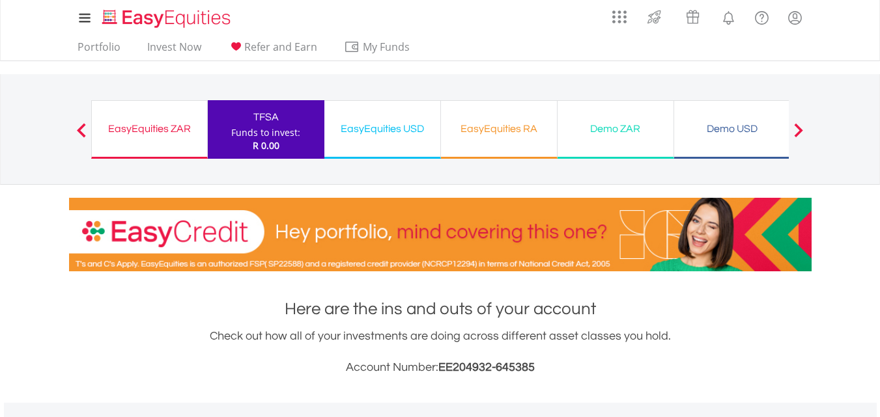
scroll to position [125, 247]
drag, startPoint x: 0, startPoint y: 0, endPoint x: 856, endPoint y: 323, distance: 914.5
drag, startPoint x: 387, startPoint y: 126, endPoint x: 625, endPoint y: 294, distance: 291.2
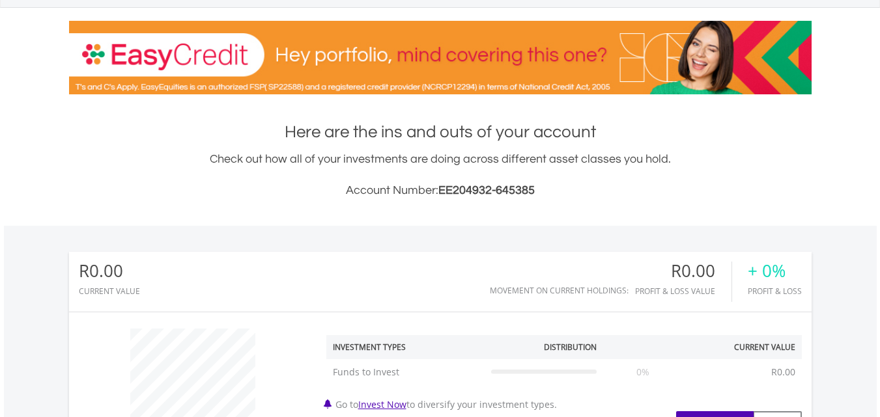
scroll to position [0, 0]
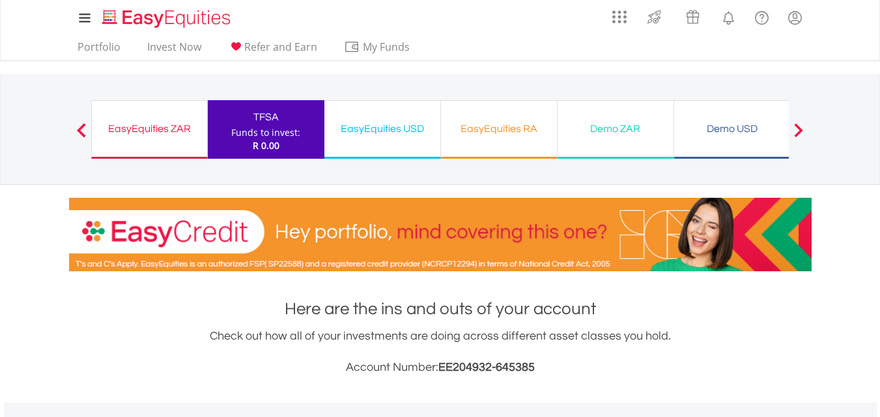
click at [381, 130] on div "EasyEquities USD" at bounding box center [382, 129] width 100 height 18
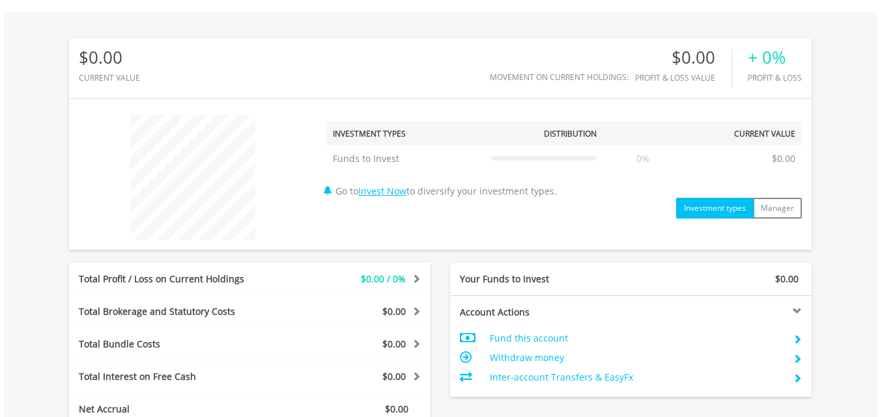
scroll to position [65, 0]
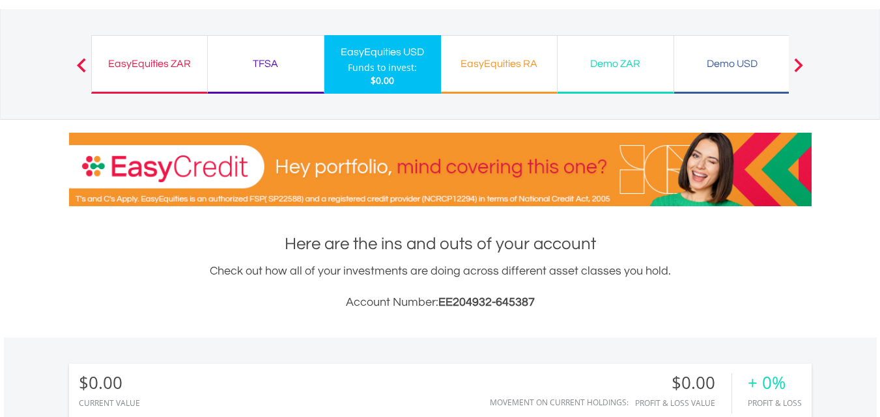
click at [477, 65] on div "EasyEquities RA" at bounding box center [499, 64] width 100 height 18
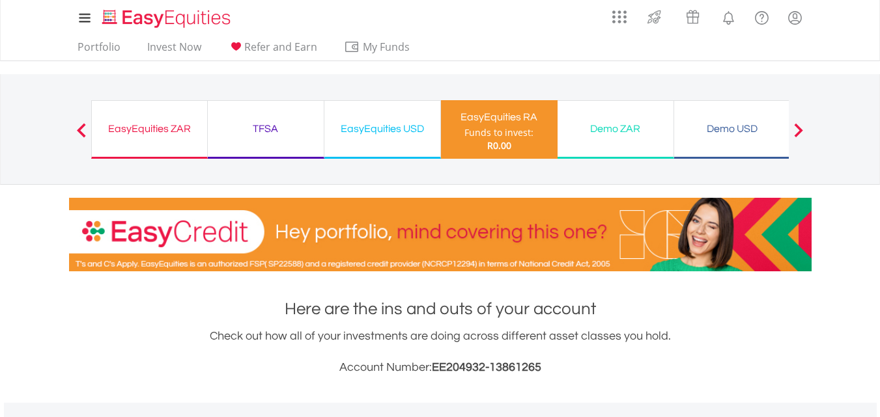
click at [604, 128] on div "Demo ZAR" at bounding box center [615, 129] width 100 height 18
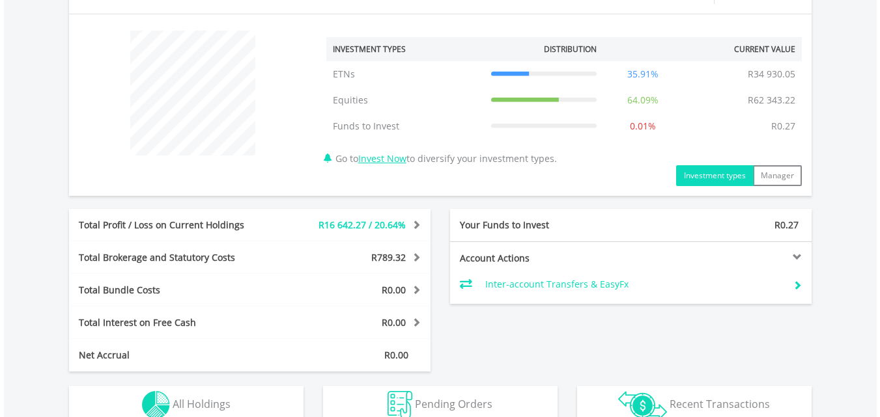
scroll to position [710, 0]
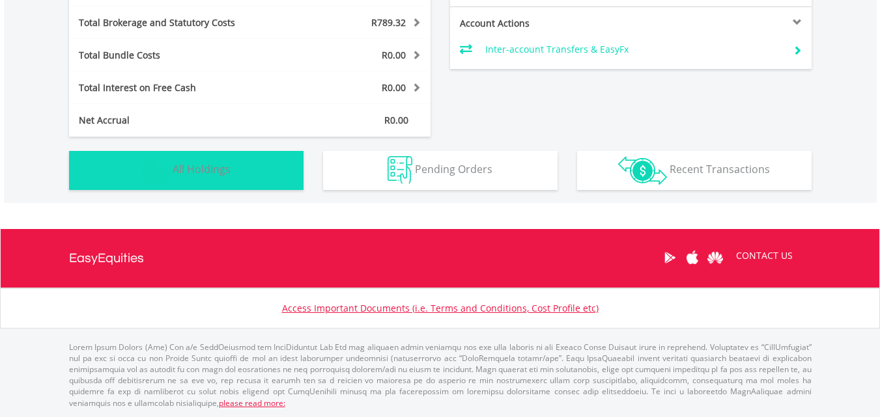
click at [182, 168] on span "All Holdings" at bounding box center [202, 169] width 58 height 14
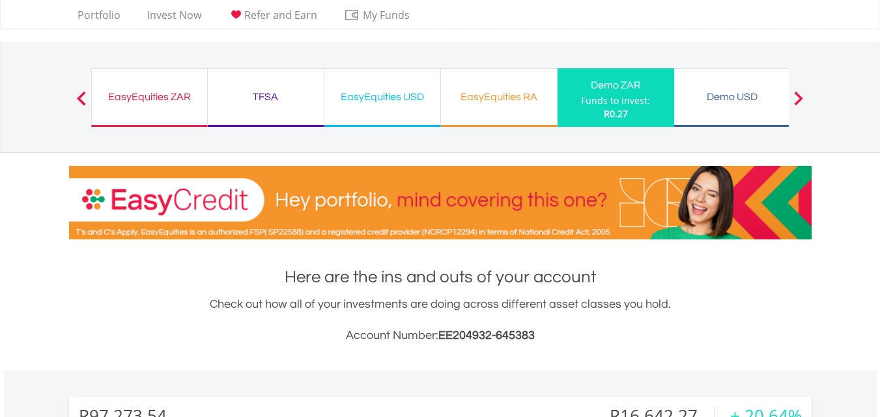
scroll to position [28, 0]
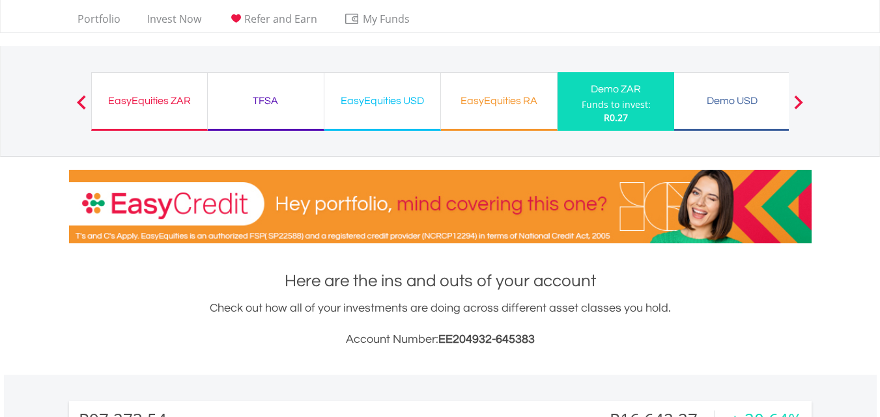
click at [719, 103] on div "Demo USD" at bounding box center [732, 101] width 100 height 18
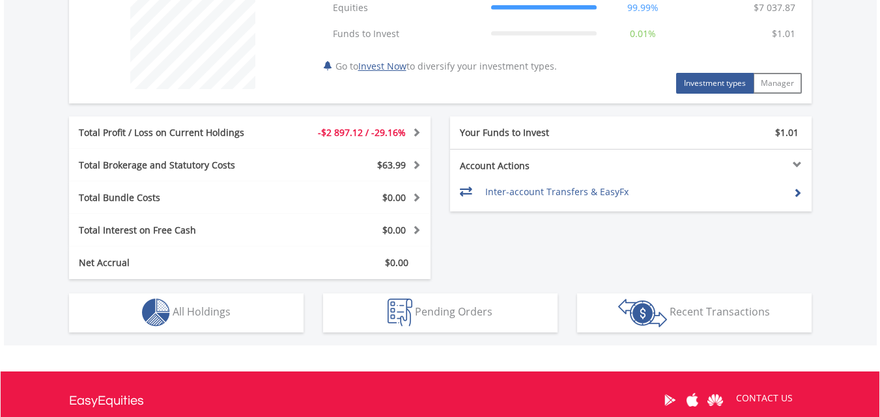
scroll to position [684, 0]
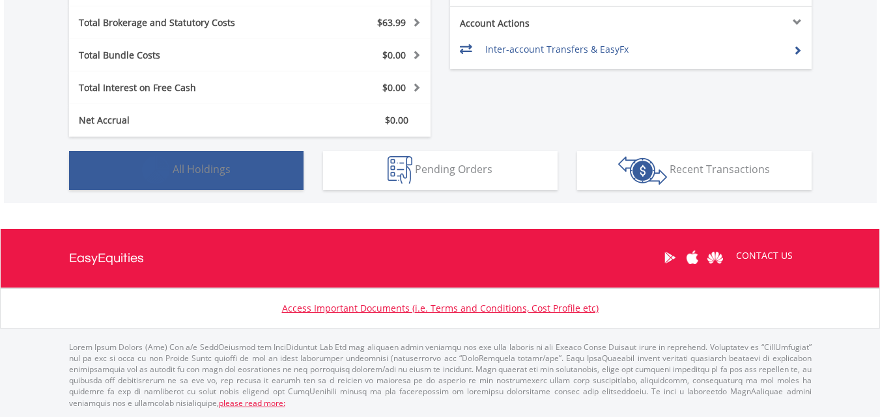
click at [201, 158] on button "Holdings All Holdings" at bounding box center [186, 170] width 234 height 39
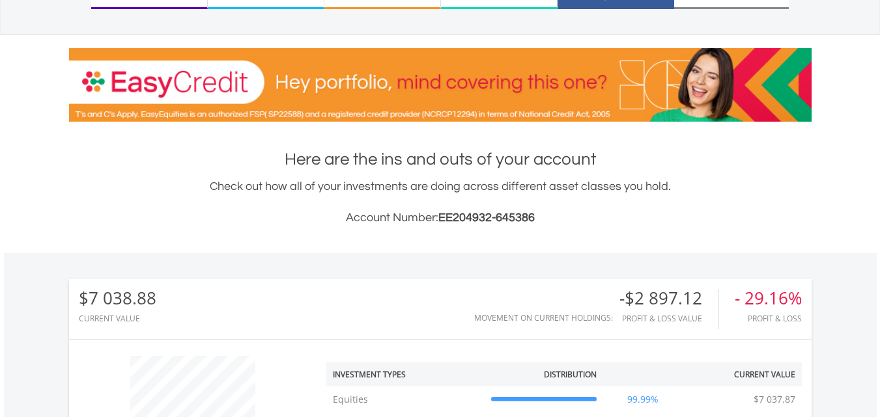
scroll to position [0, 0]
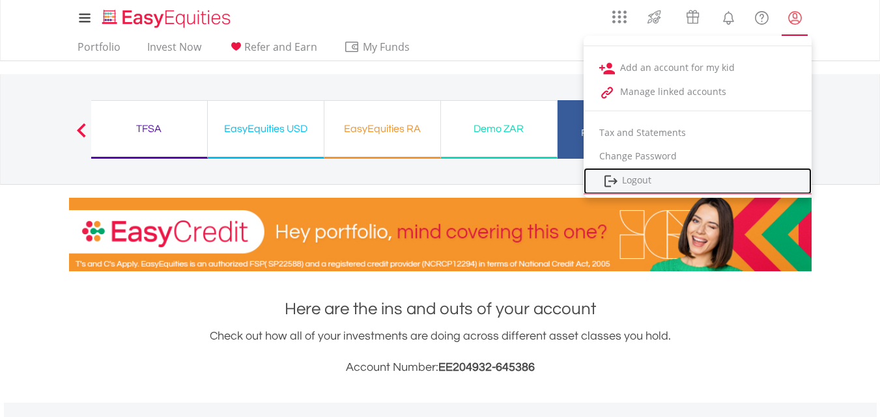
click at [628, 182] on link "Logout" at bounding box center [697, 181] width 228 height 27
